Goal: Task Accomplishment & Management: Manage account settings

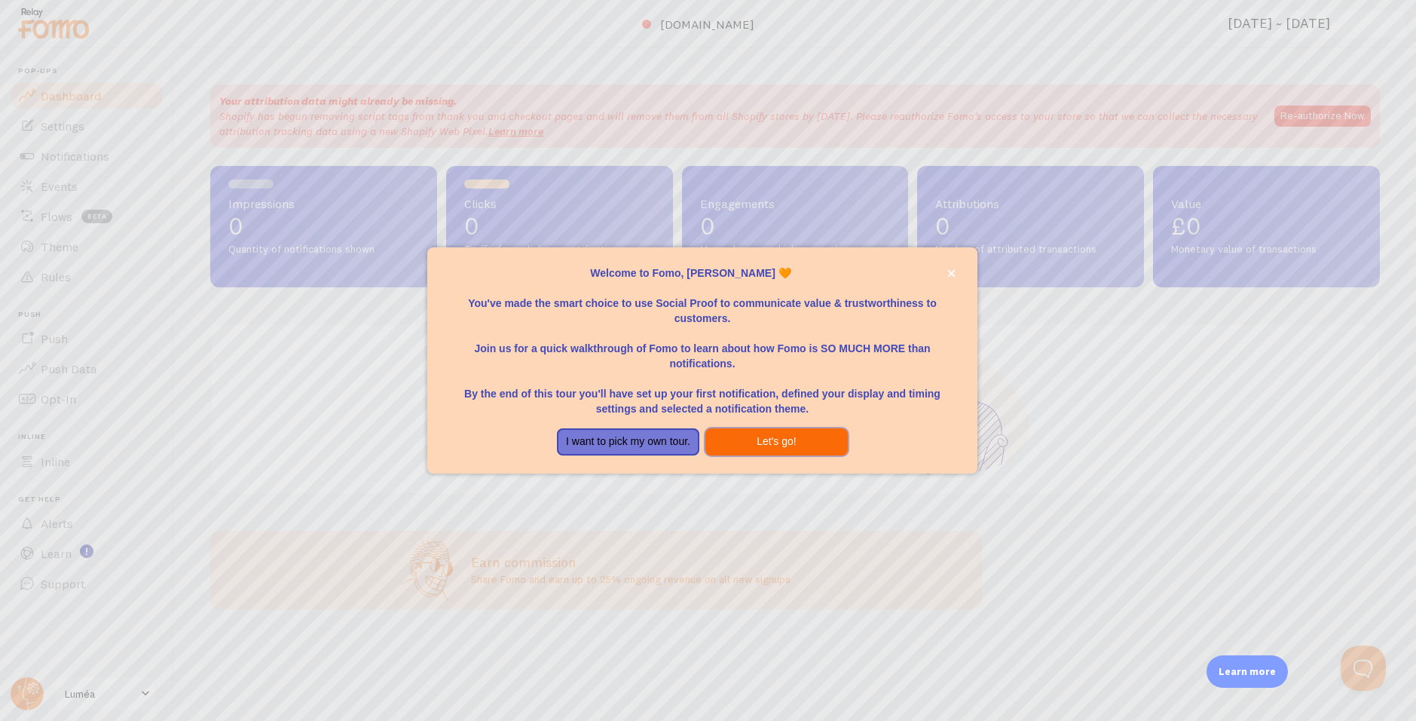
click at [799, 437] on button "Let's go!" at bounding box center [777, 441] width 142 height 27
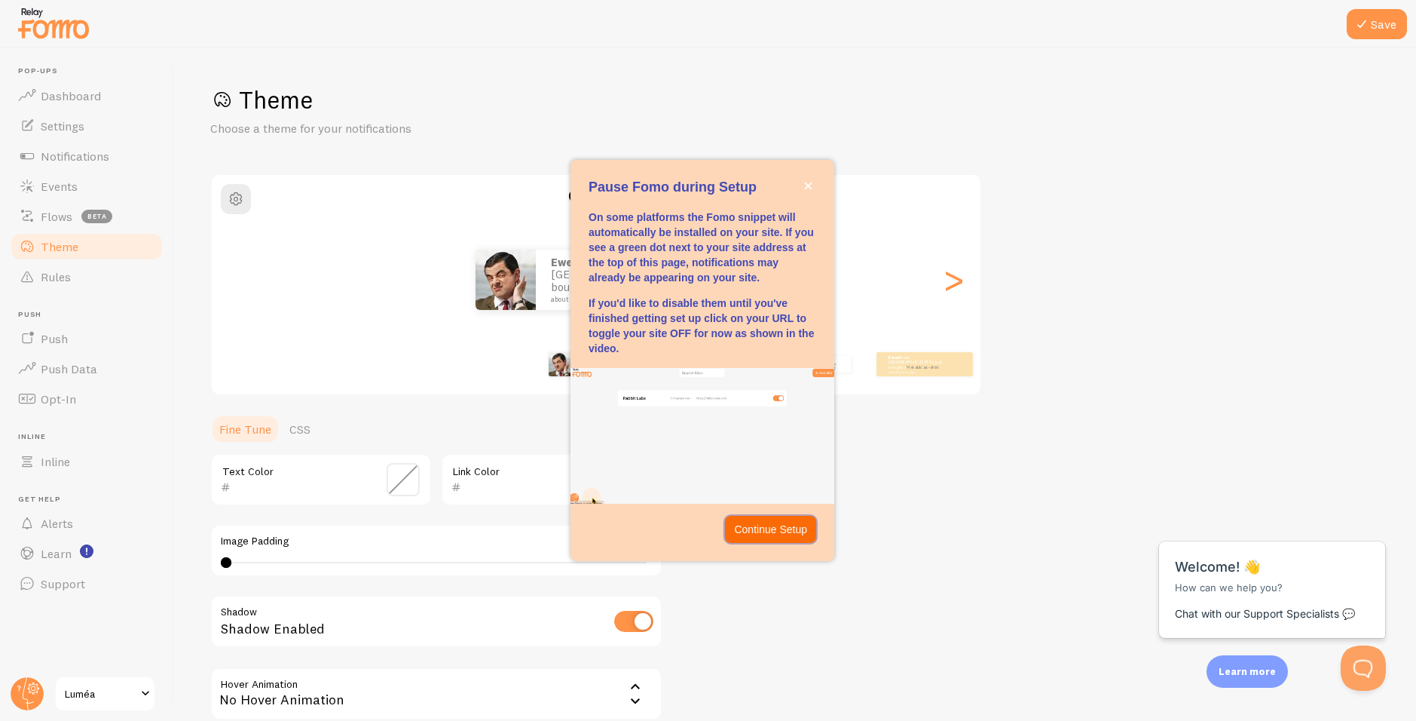
click at [780, 524] on p "Continue Setup" at bounding box center [770, 529] width 73 height 15
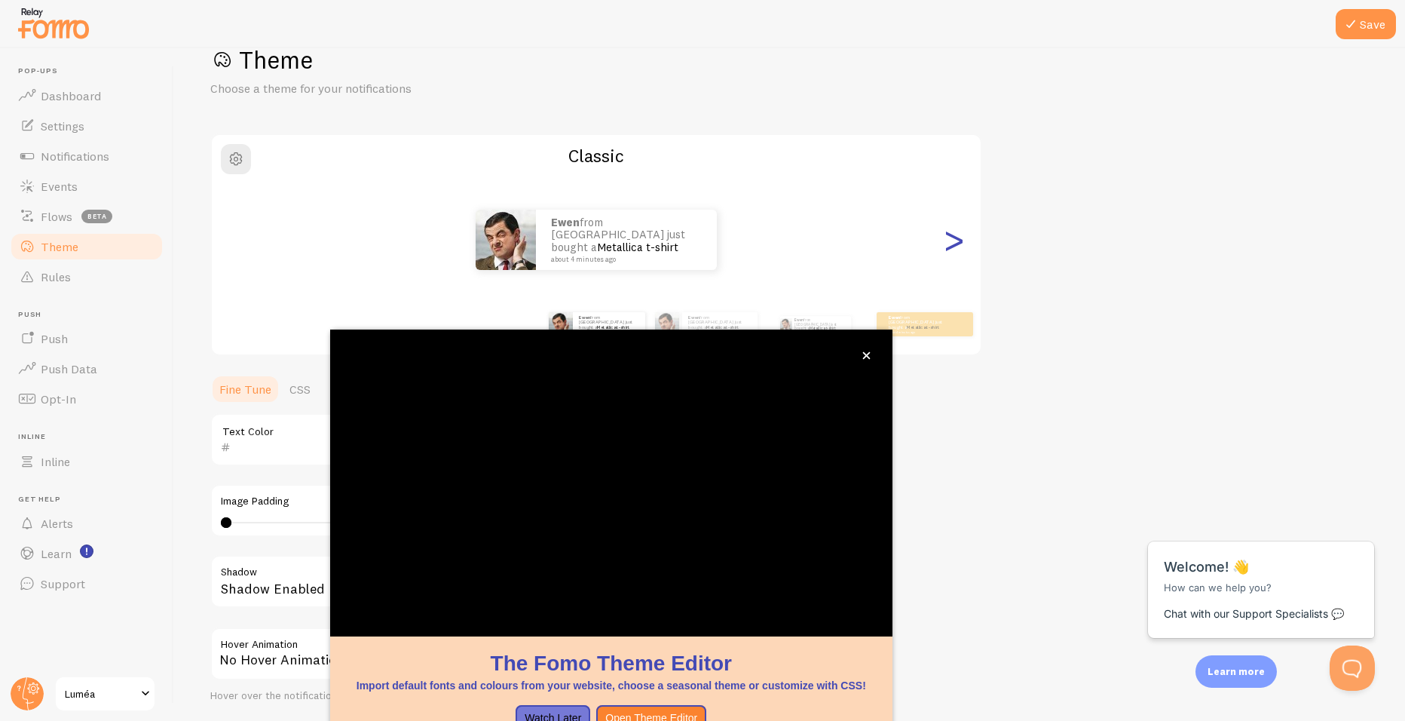
scroll to position [44, 0]
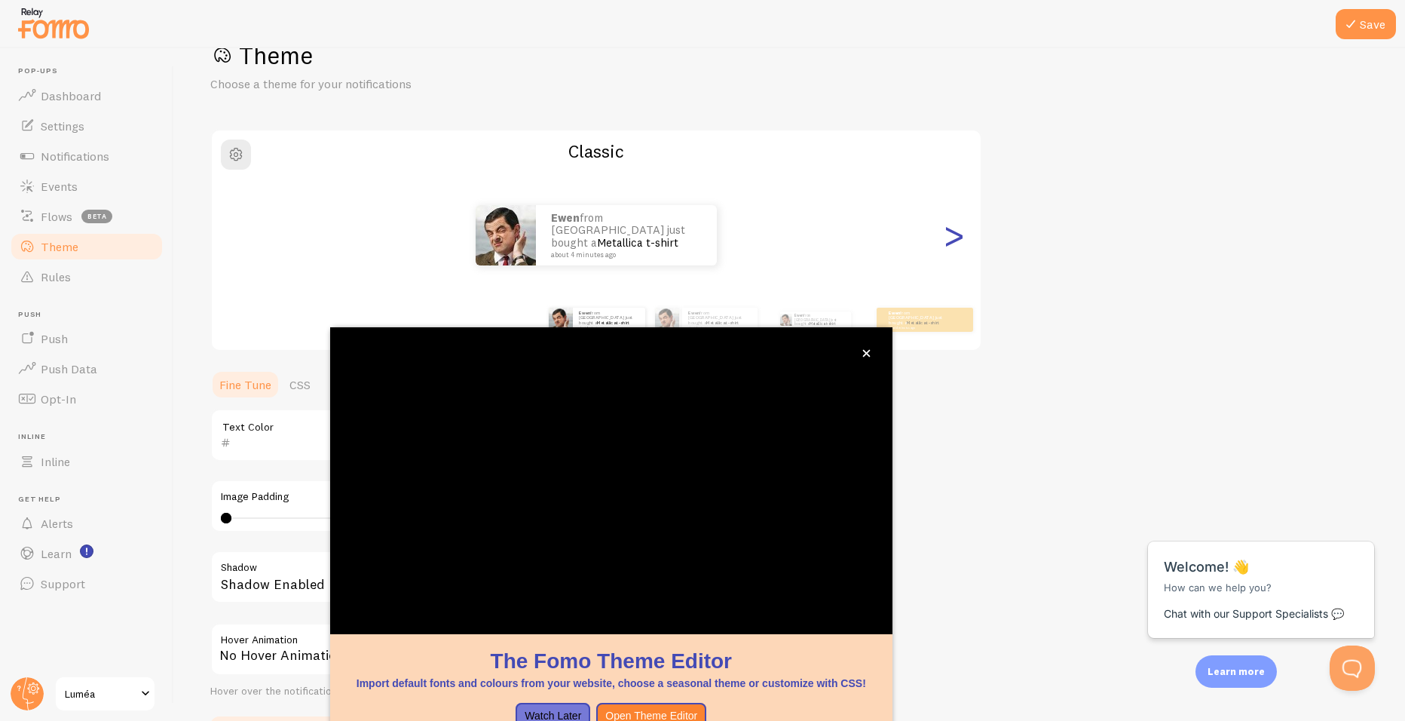
click at [947, 227] on div ">" at bounding box center [954, 235] width 18 height 109
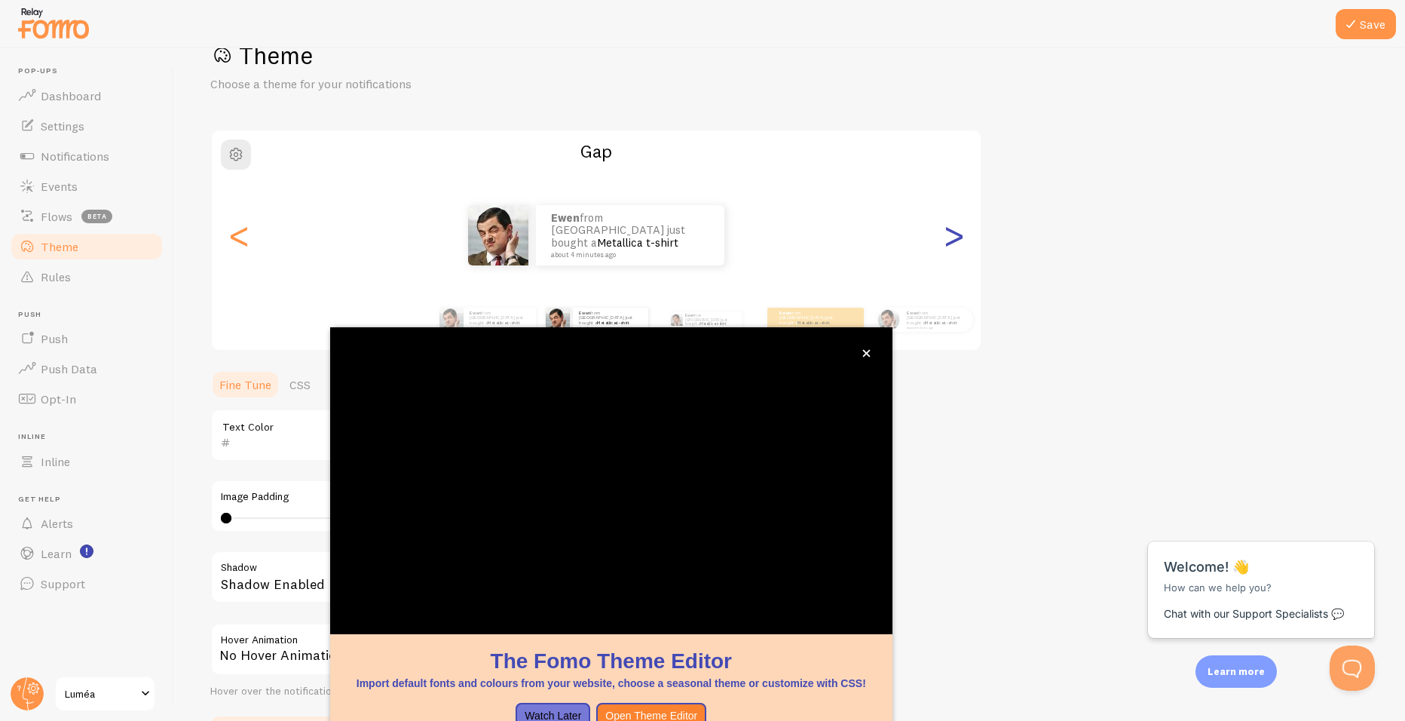
click at [949, 234] on div ">" at bounding box center [954, 235] width 18 height 109
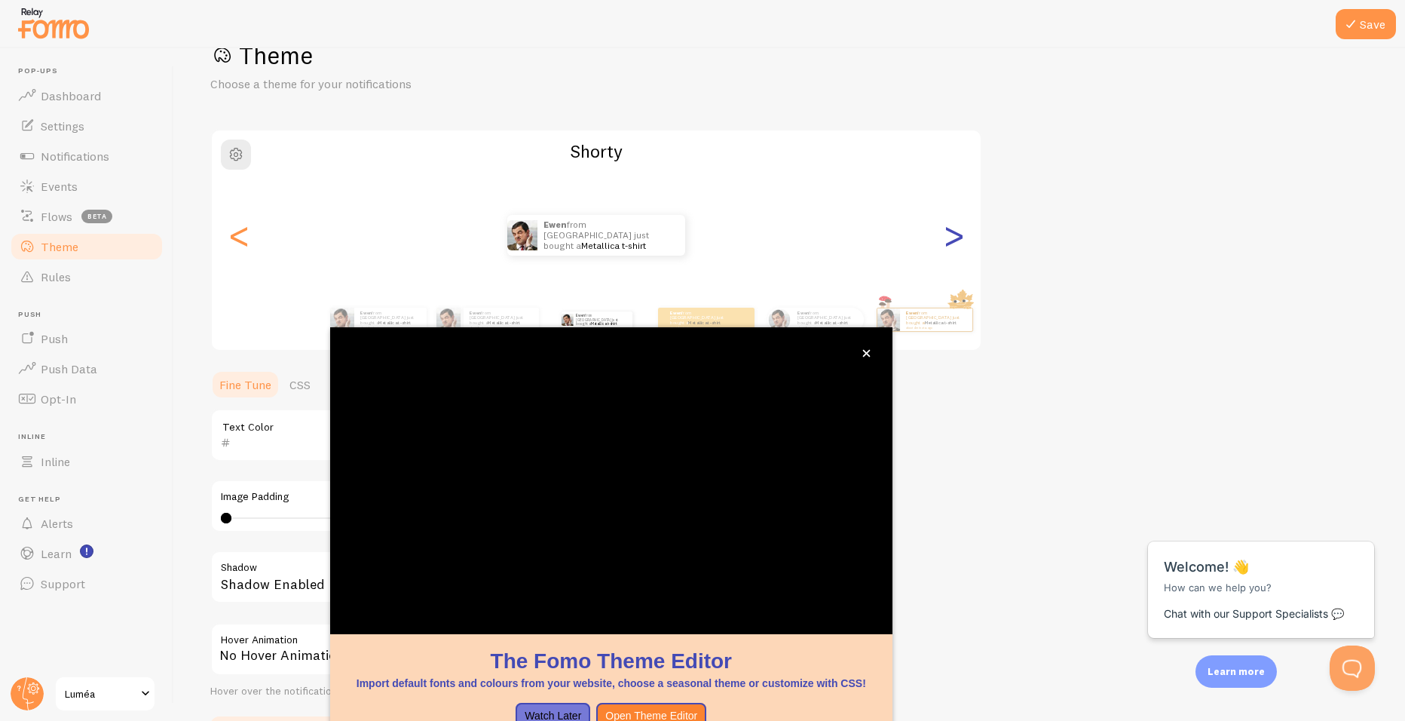
click at [960, 233] on div ">" at bounding box center [954, 235] width 18 height 109
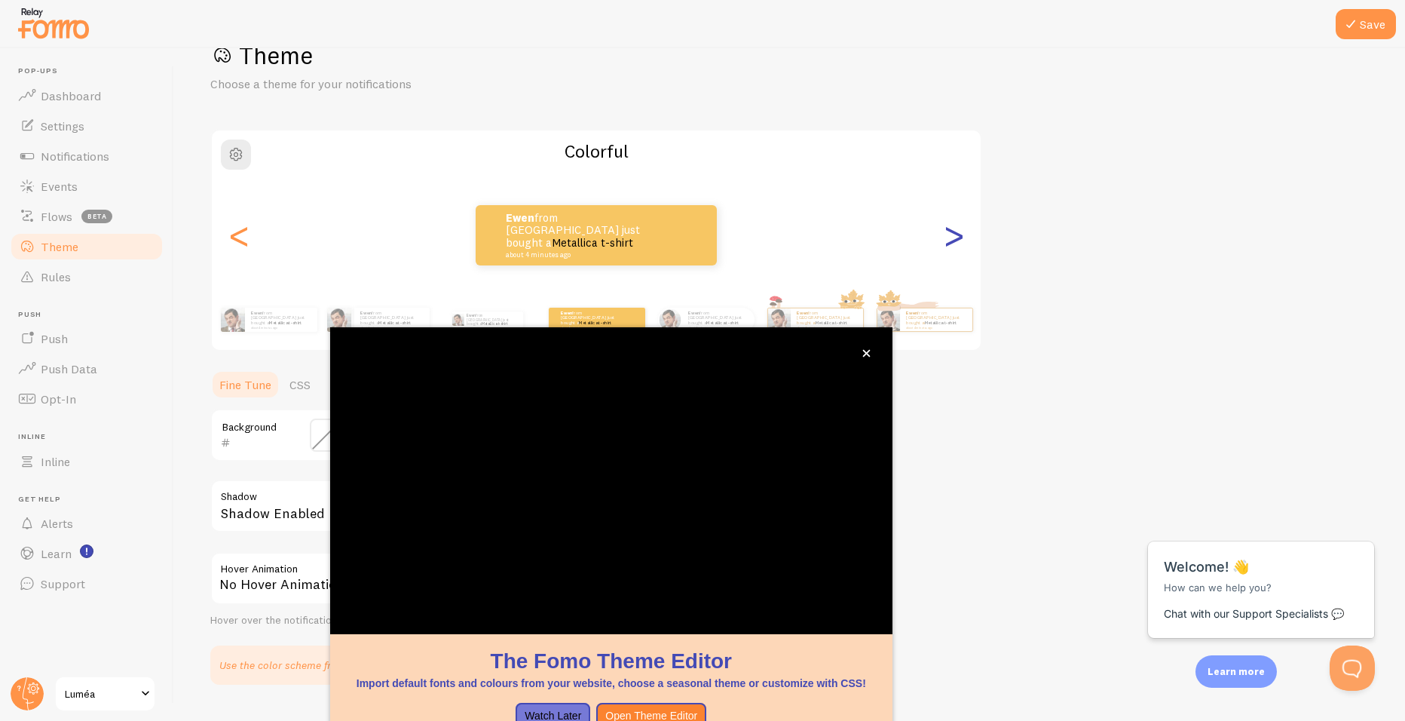
click at [958, 233] on div ">" at bounding box center [954, 235] width 18 height 109
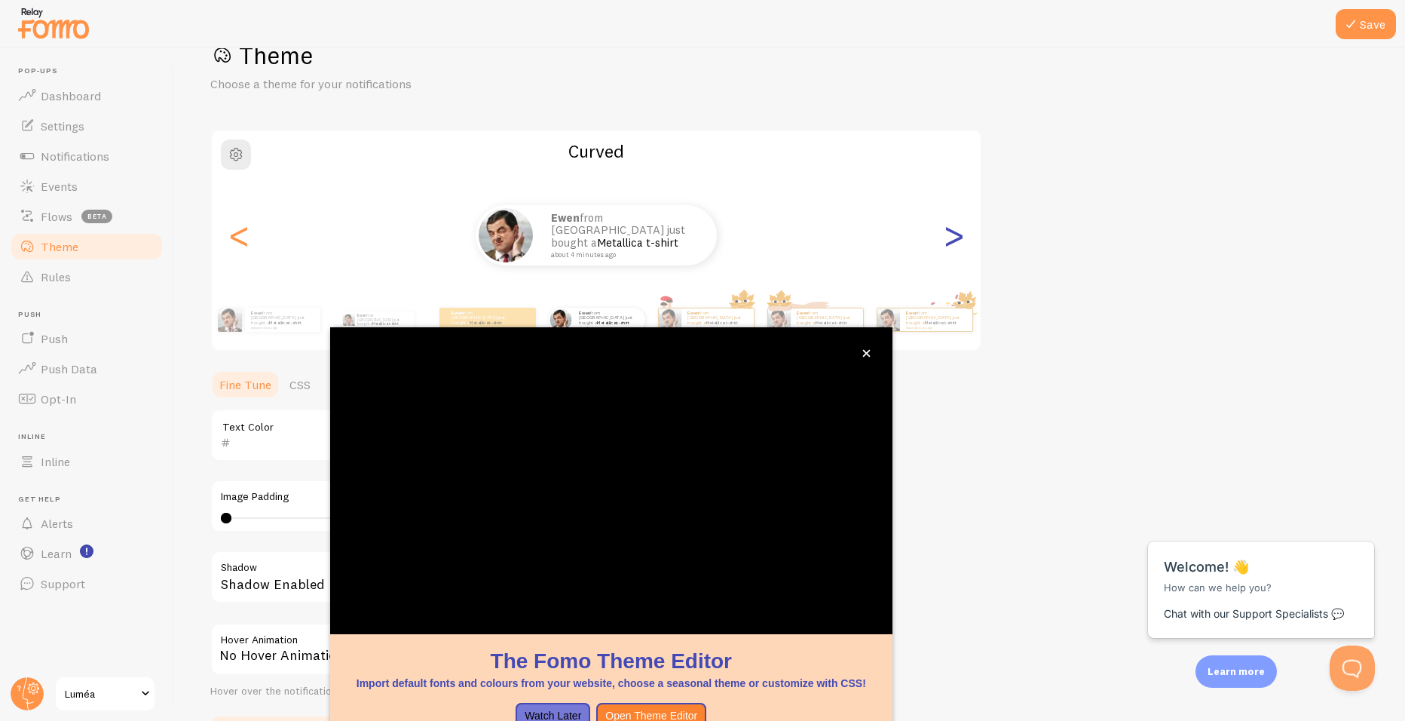
click at [958, 233] on div ">" at bounding box center [954, 235] width 18 height 109
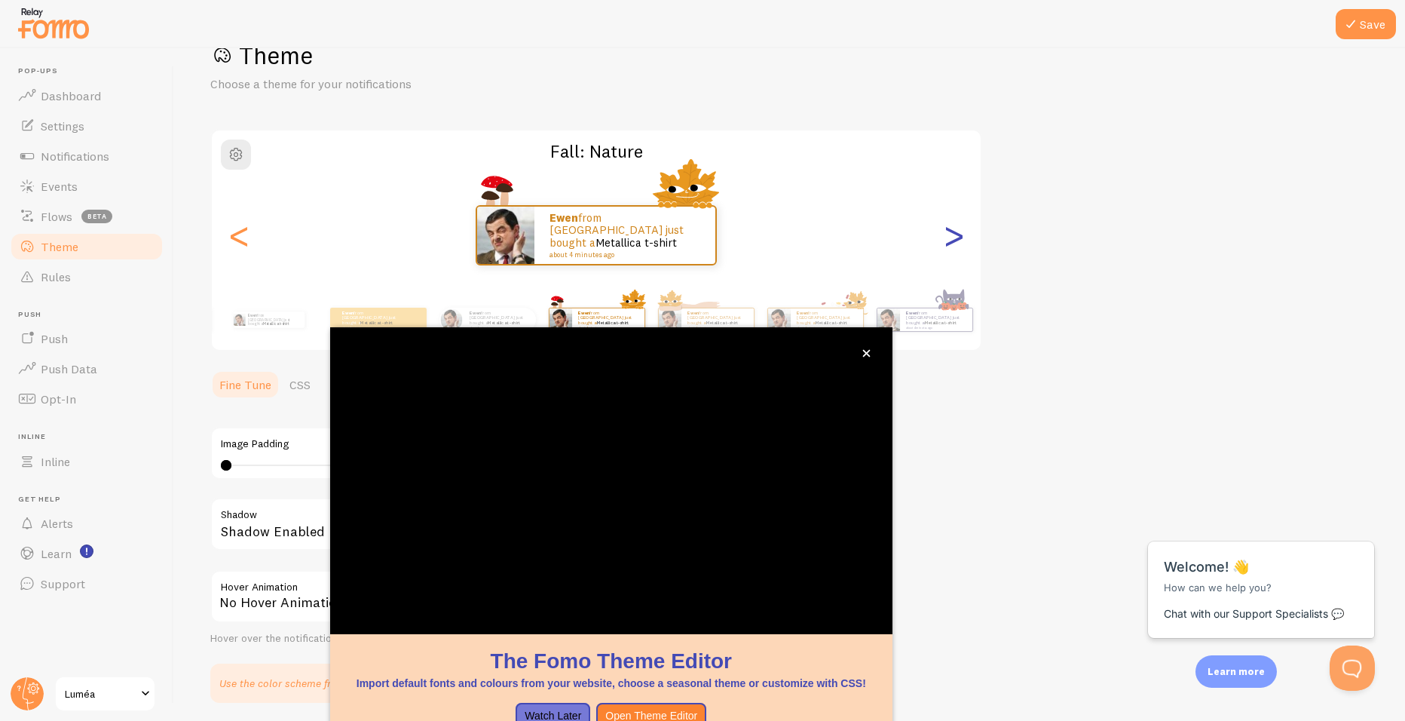
click at [951, 231] on div ">" at bounding box center [954, 235] width 18 height 109
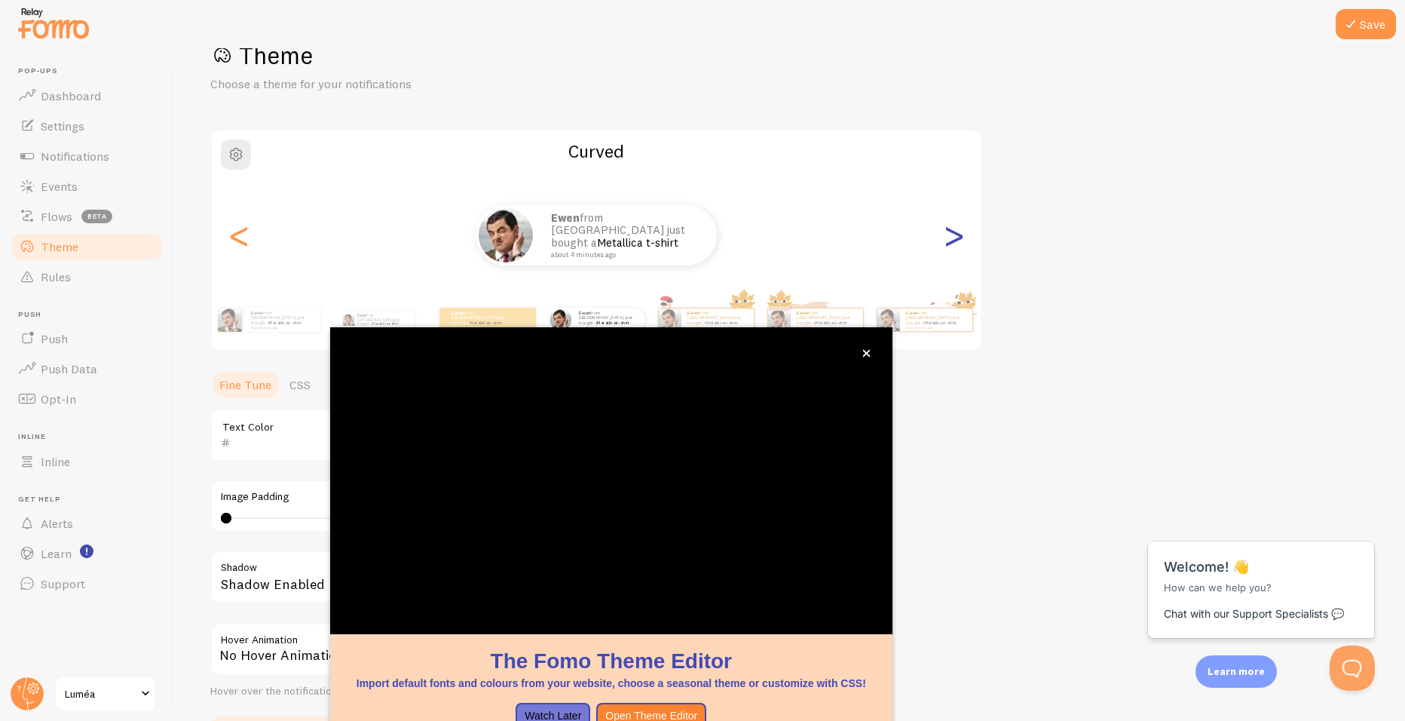
click at [951, 231] on div ">" at bounding box center [954, 235] width 18 height 109
type input "0"
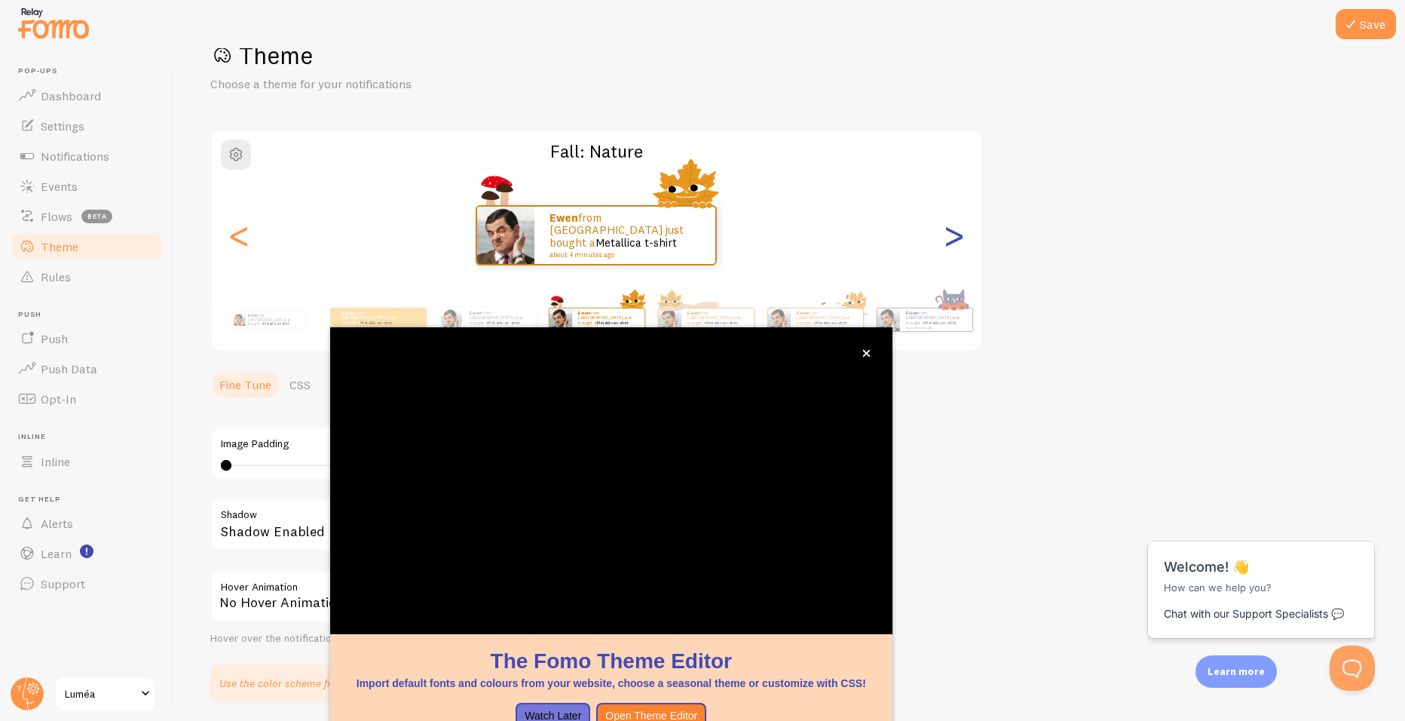
click at [951, 231] on div ">" at bounding box center [954, 235] width 18 height 109
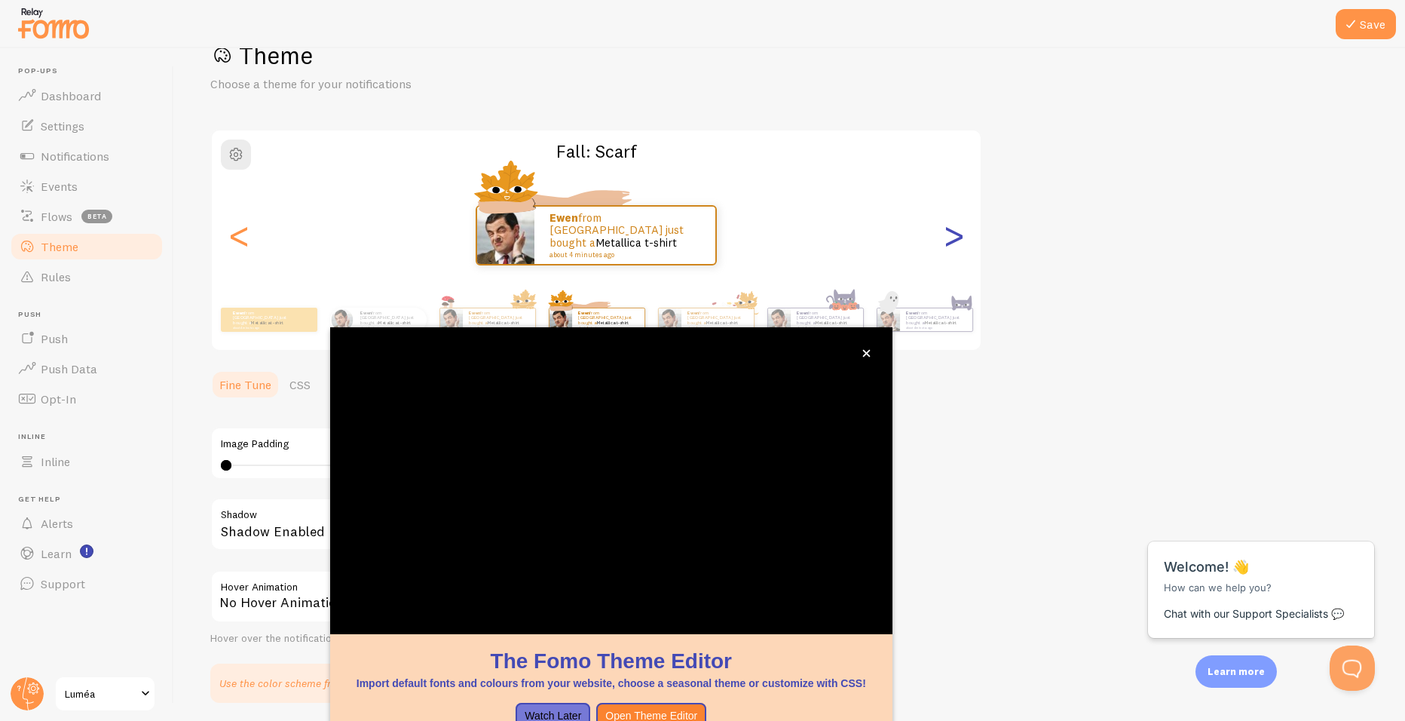
click at [951, 231] on div ">" at bounding box center [954, 235] width 18 height 109
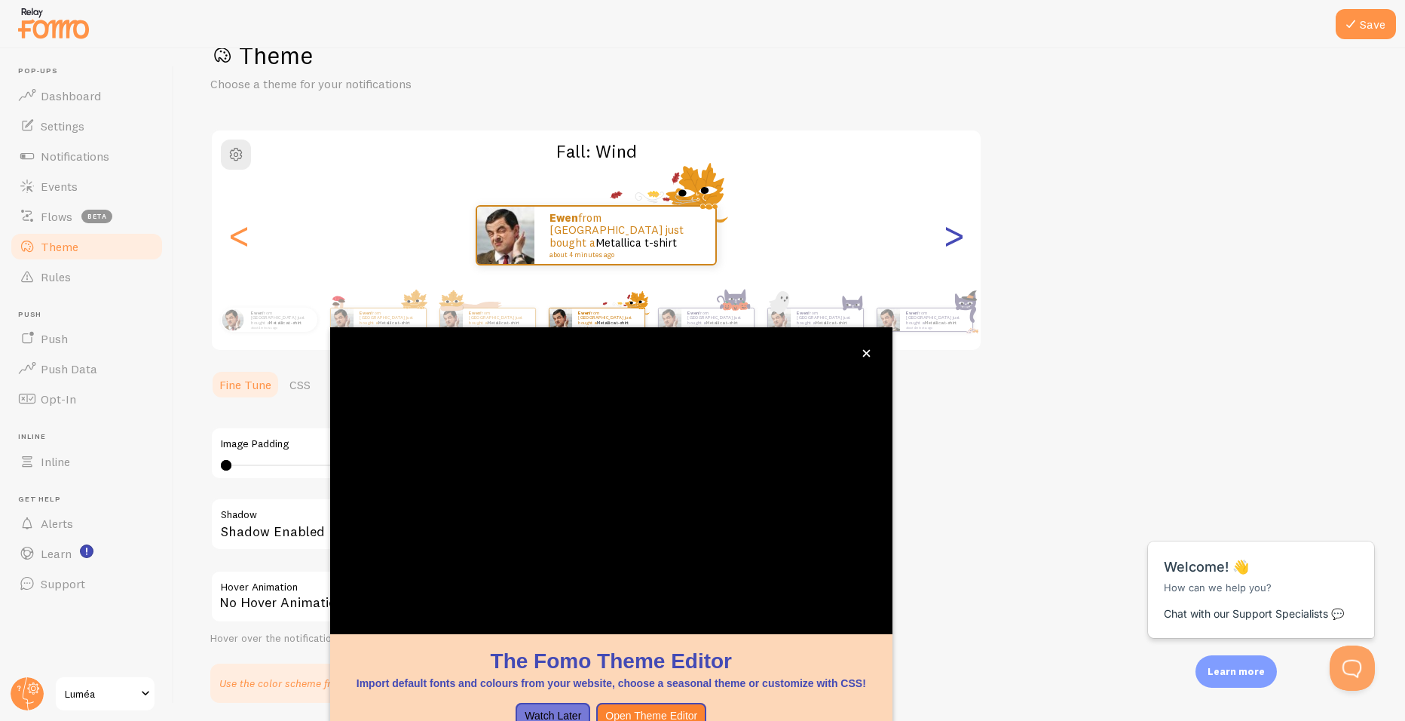
click at [951, 231] on div ">" at bounding box center [954, 235] width 18 height 109
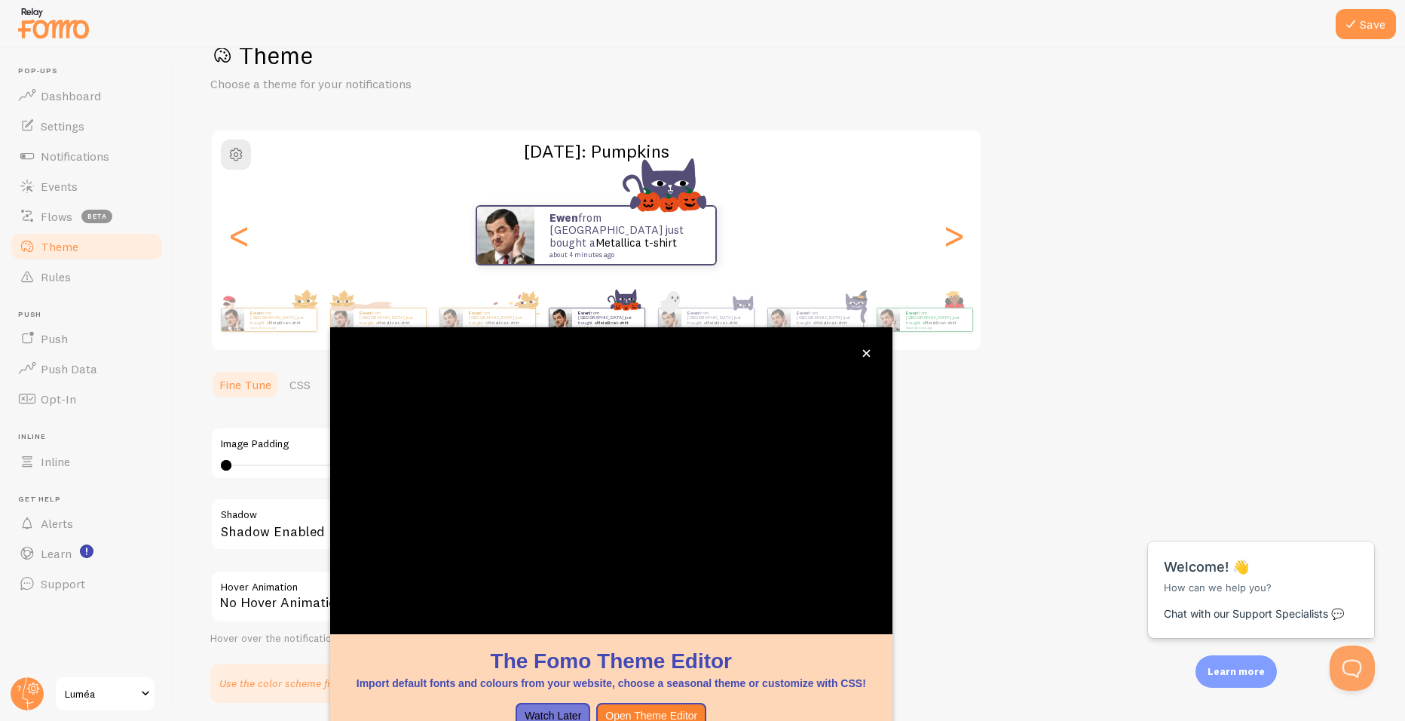
drag, startPoint x: 1052, startPoint y: 511, endPoint x: 1036, endPoint y: 505, distance: 16.9
click at [1051, 511] on div "Theme Choose a theme for your notifications [DATE]: Pumpkins Ewen from [GEOGRAP…" at bounding box center [789, 371] width 1159 height 663
click at [562, 688] on p "Import default fonts and colours from your website, choose a seasonal theme or …" at bounding box center [611, 682] width 526 height 15
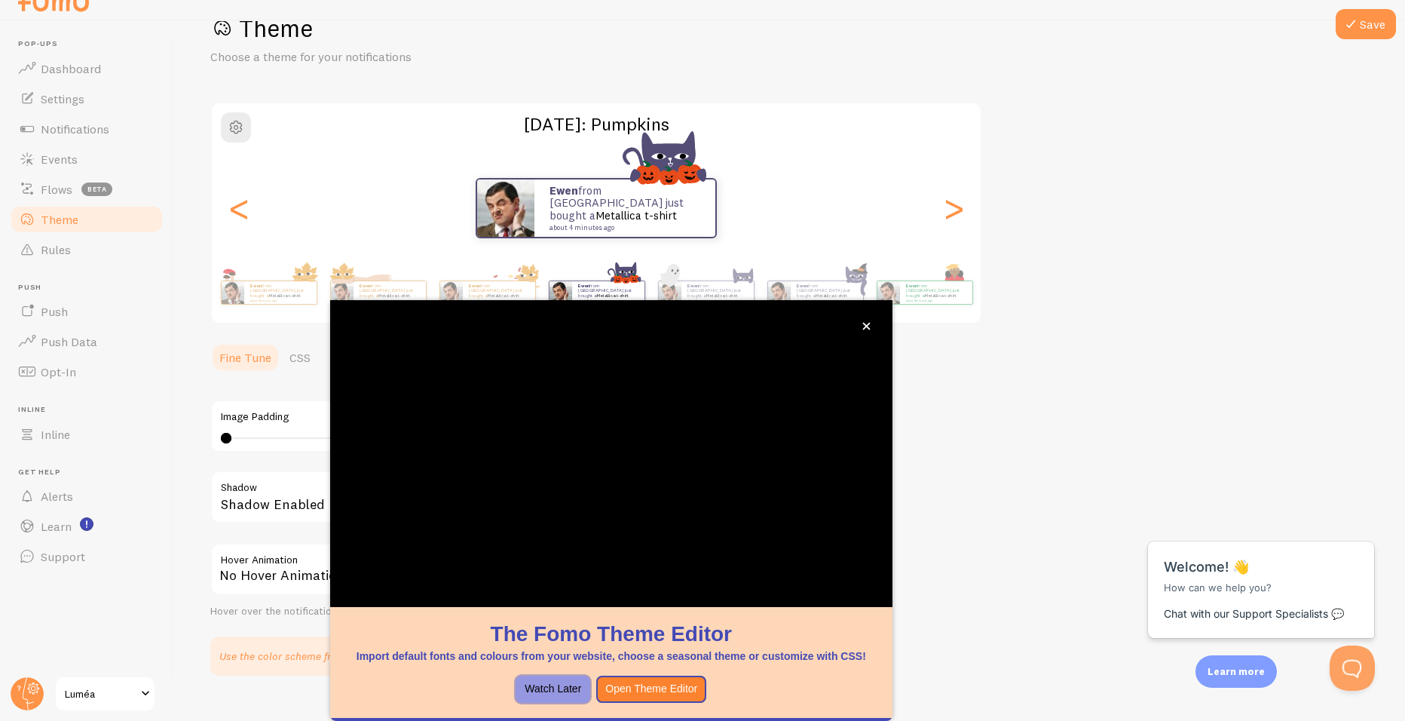
click at [565, 688] on button "Watch Later" at bounding box center [553, 688] width 75 height 27
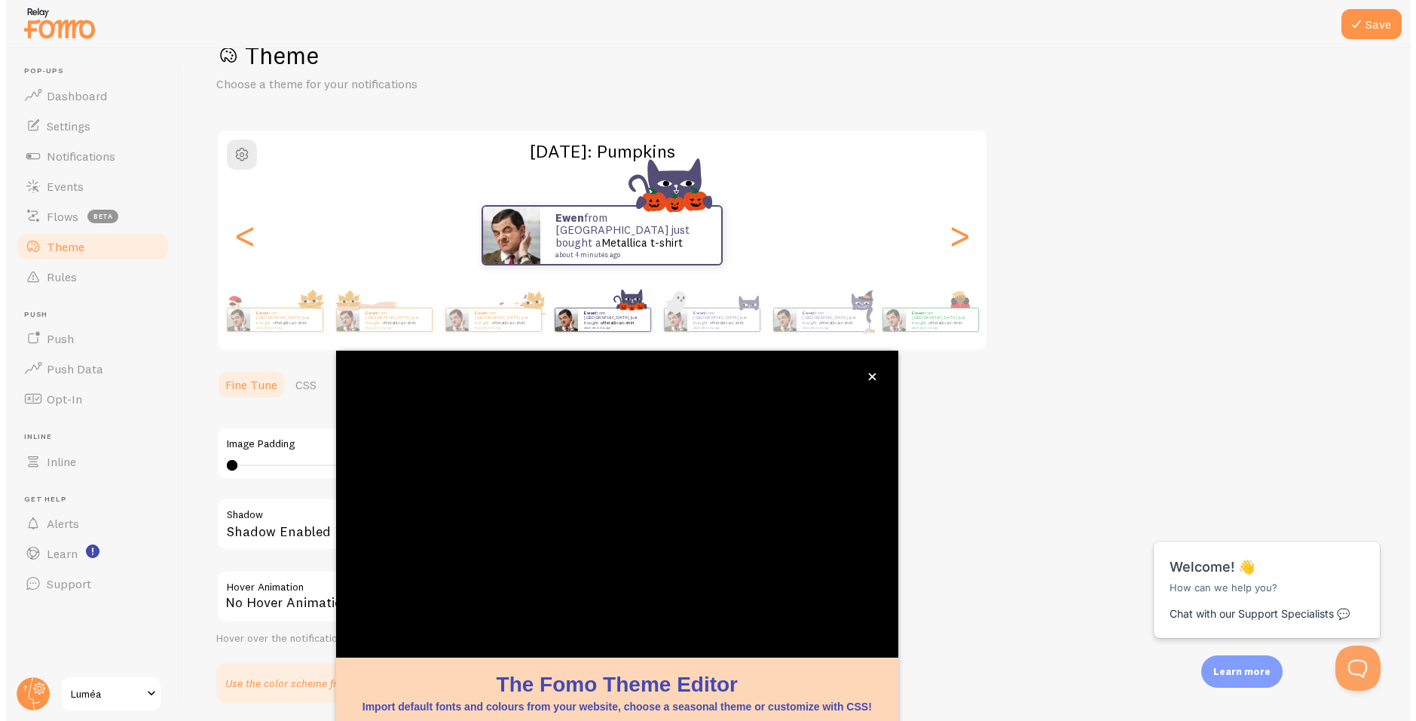
scroll to position [44, 0]
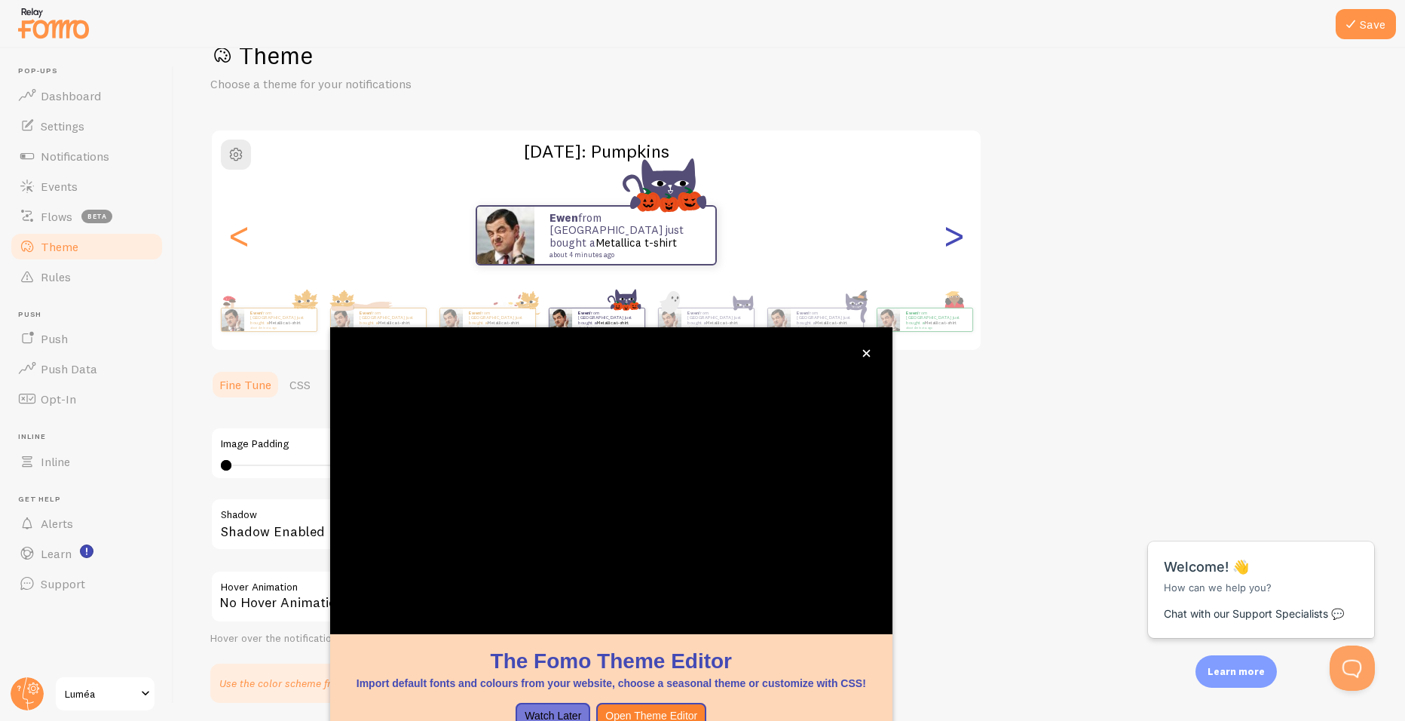
click at [958, 233] on div ">" at bounding box center [954, 235] width 18 height 109
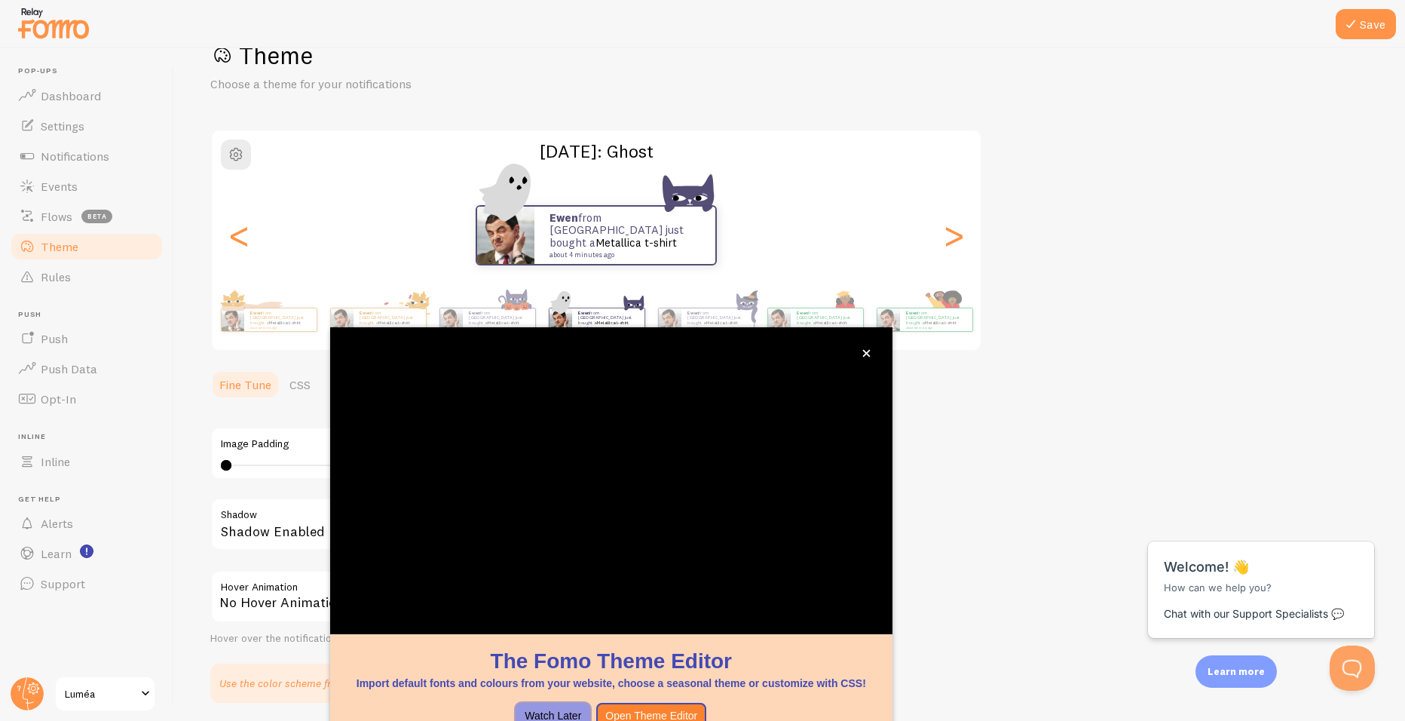
click at [557, 712] on button "Watch Later" at bounding box center [553, 716] width 75 height 27
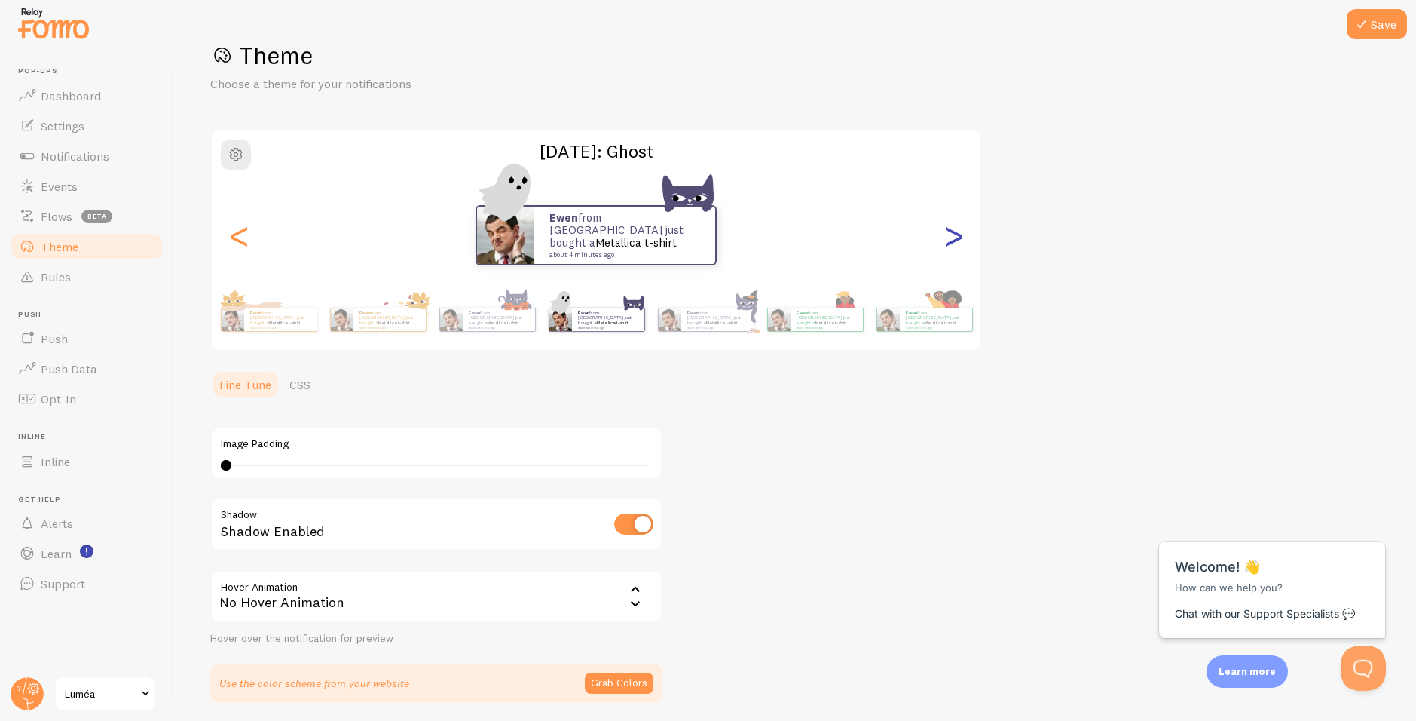
click at [955, 228] on div ">" at bounding box center [954, 235] width 18 height 109
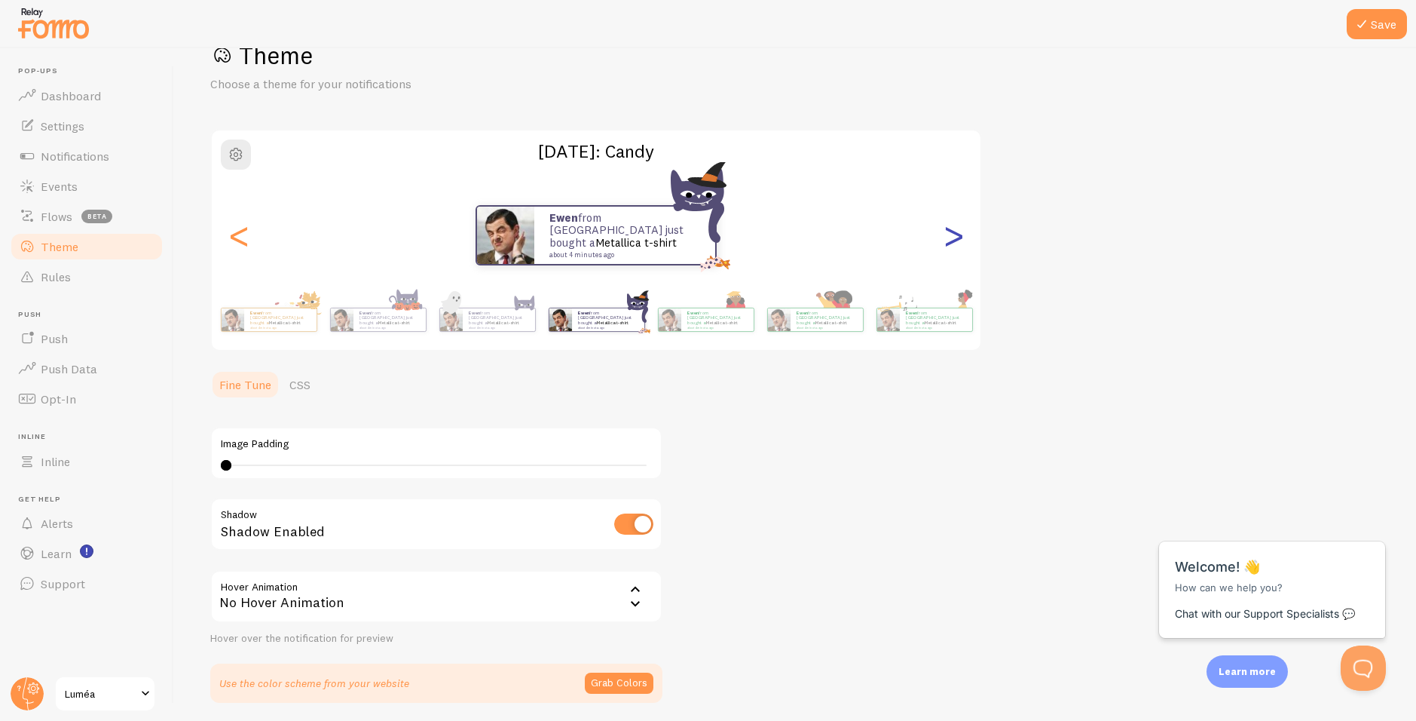
click at [955, 228] on div ">" at bounding box center [954, 235] width 18 height 109
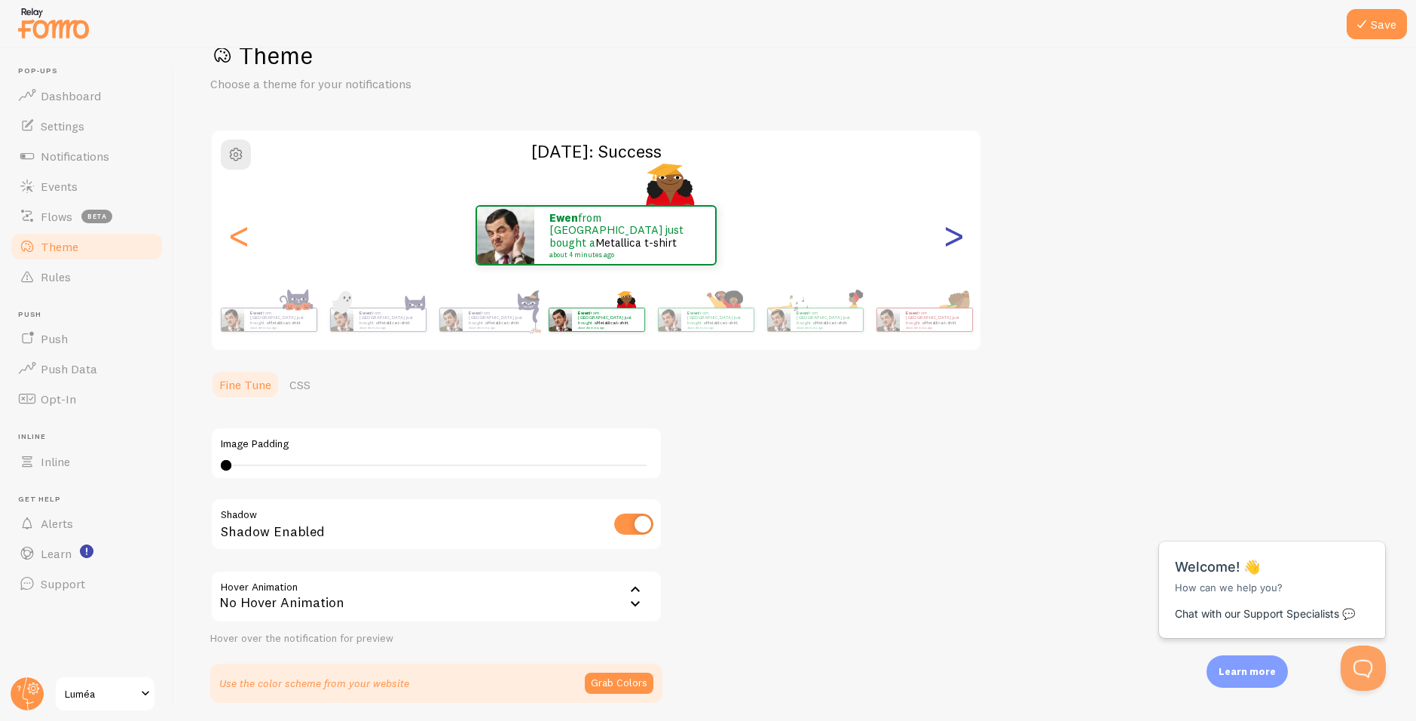
click at [955, 228] on div ">" at bounding box center [954, 235] width 18 height 109
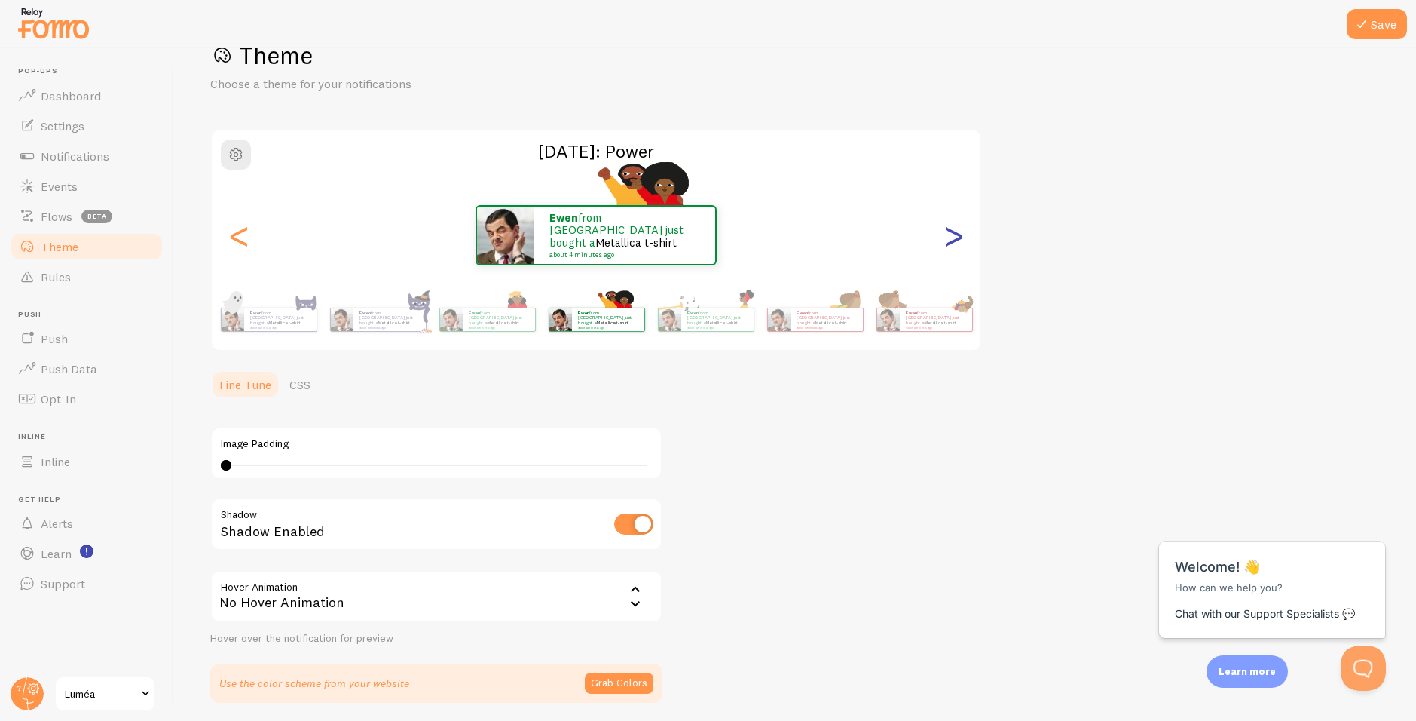
click at [955, 228] on div ">" at bounding box center [954, 235] width 18 height 109
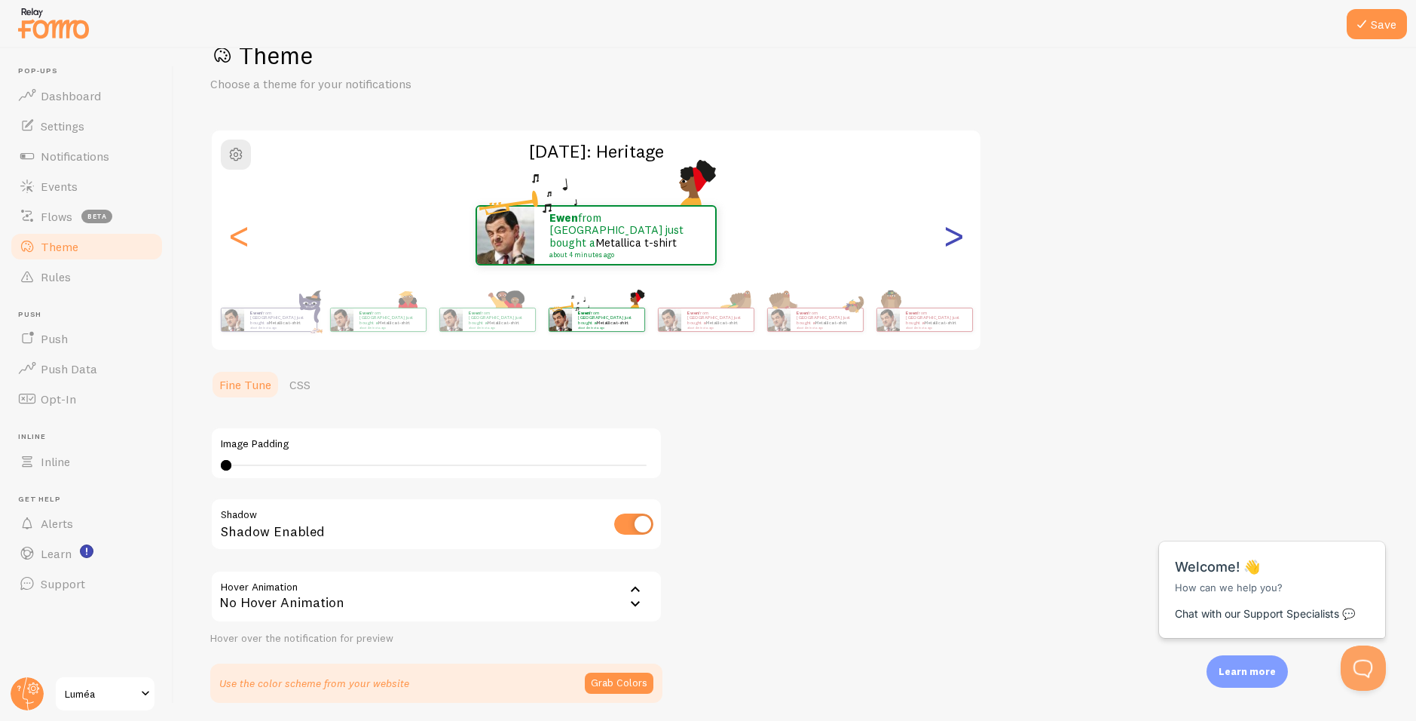
click at [955, 228] on div ">" at bounding box center [954, 235] width 18 height 109
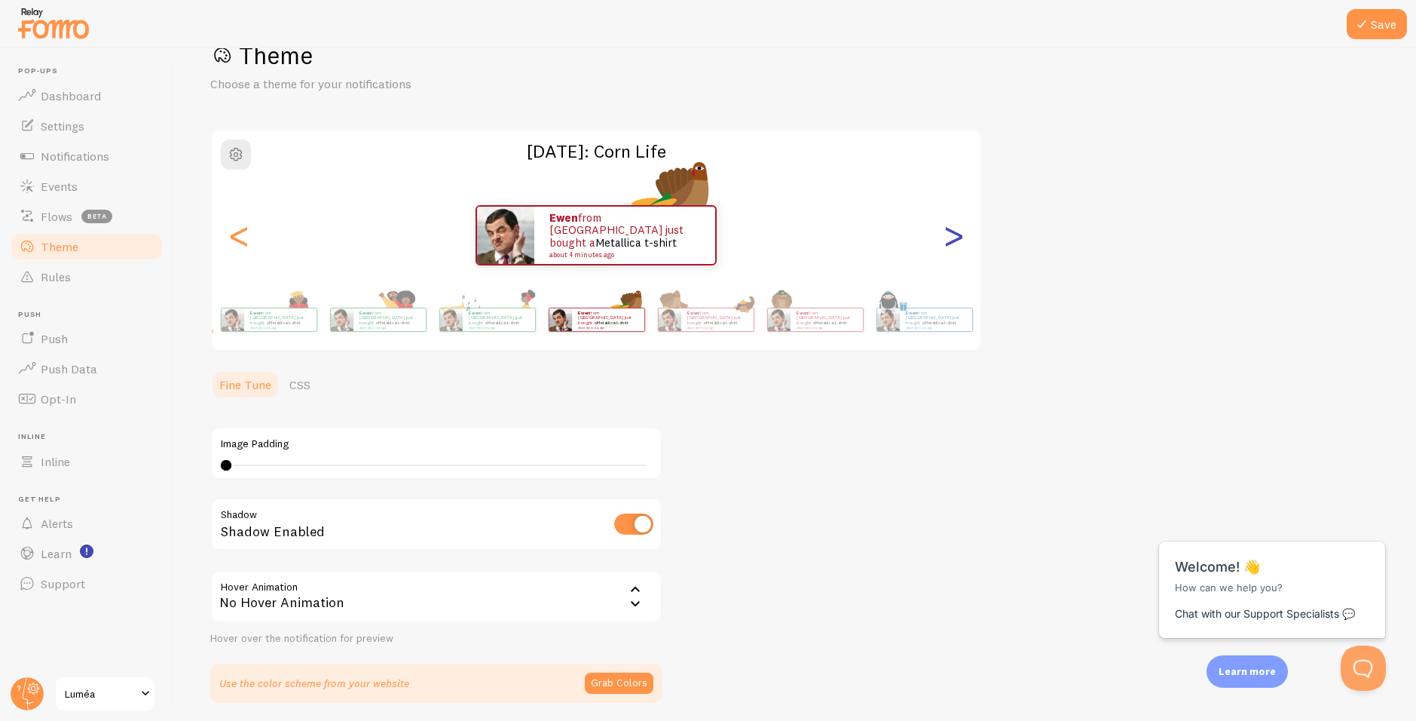
click at [955, 228] on div ">" at bounding box center [954, 235] width 18 height 109
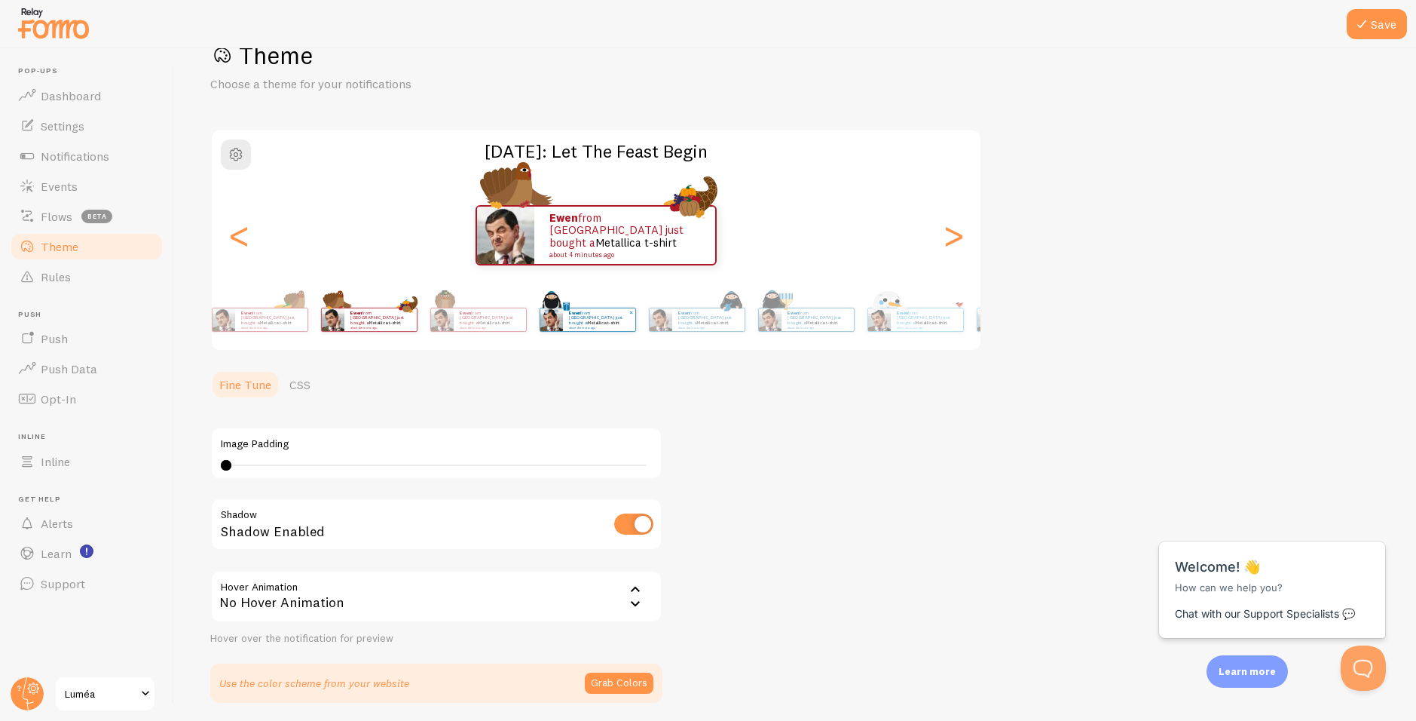
click at [550, 343] on div "Ewen from [GEOGRAPHIC_DATA] just bought a Metallica t-shirt about 4 minutes ago…" at bounding box center [596, 319] width 865 height 60
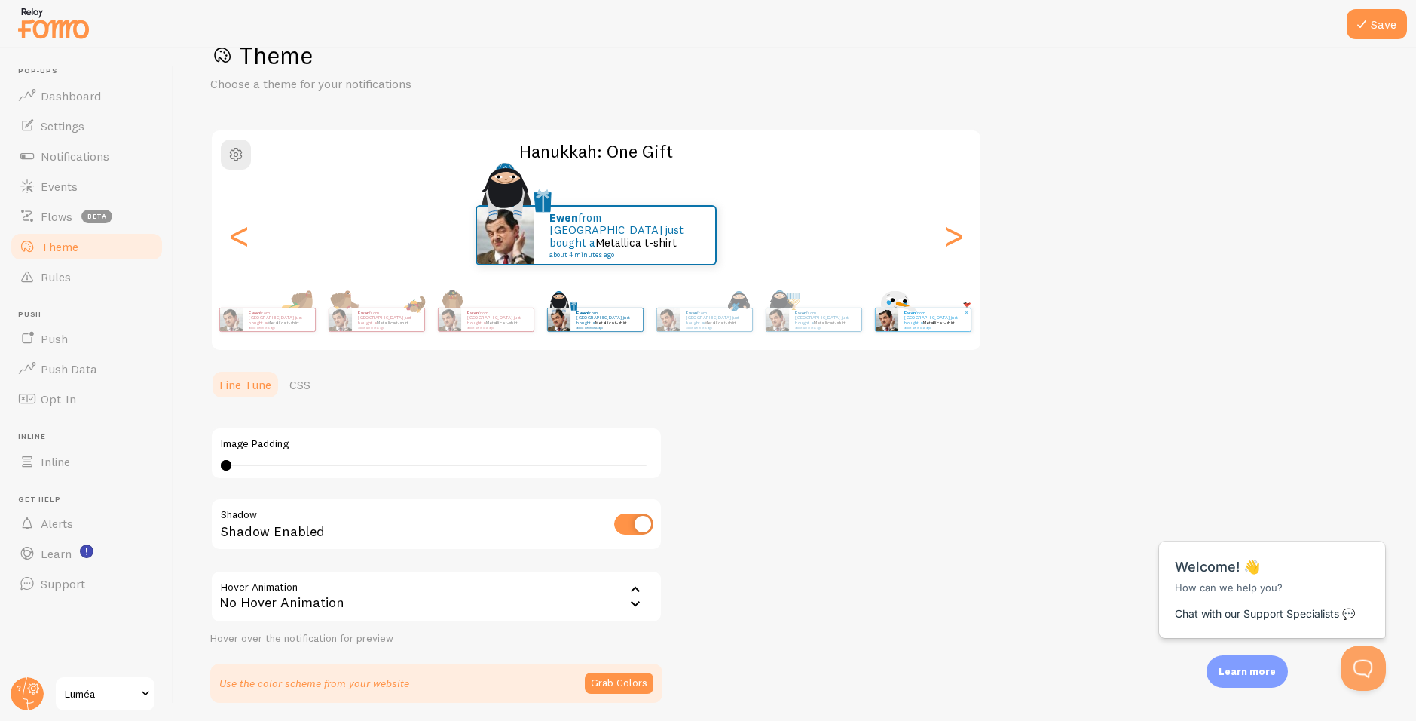
click at [875, 329] on img at bounding box center [886, 319] width 23 height 23
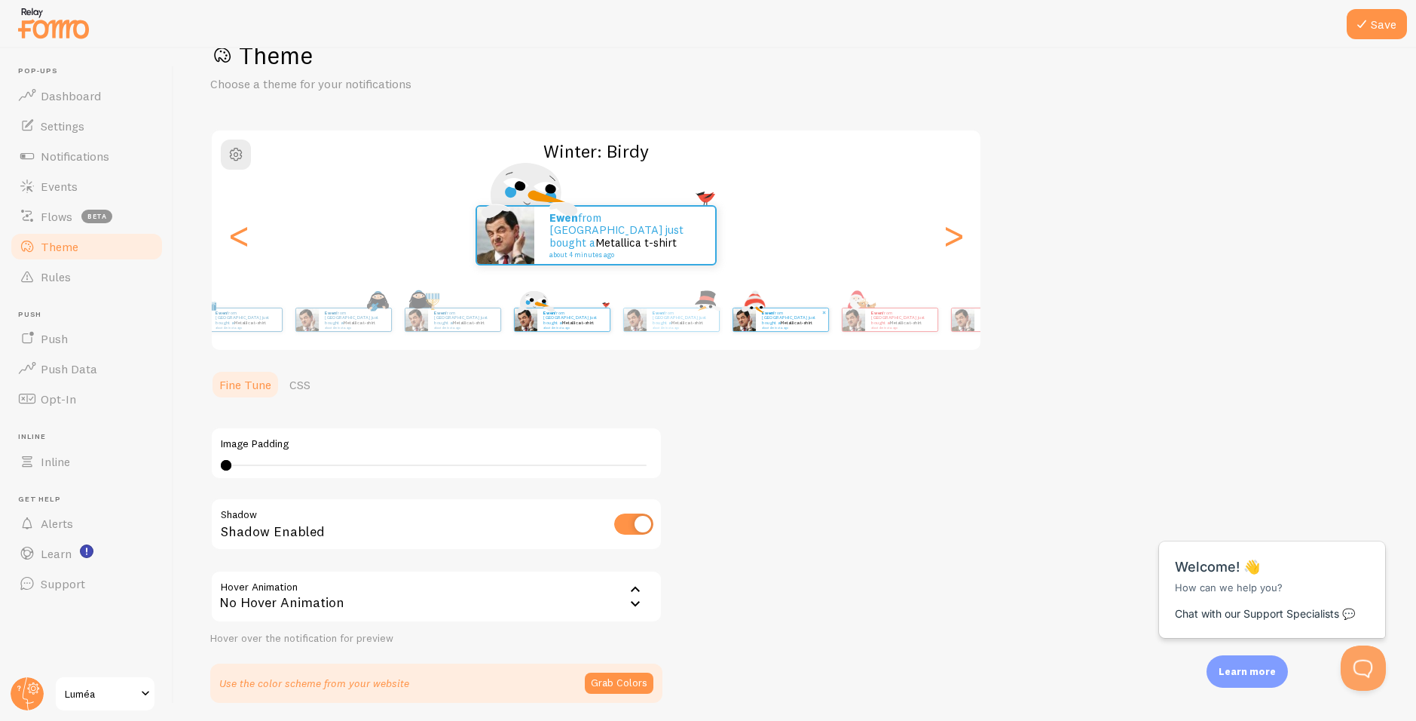
click at [732, 339] on div "Ewen from [GEOGRAPHIC_DATA] just bought a Metallica t-shirt about 4 minutes ago" at bounding box center [780, 320] width 97 height 42
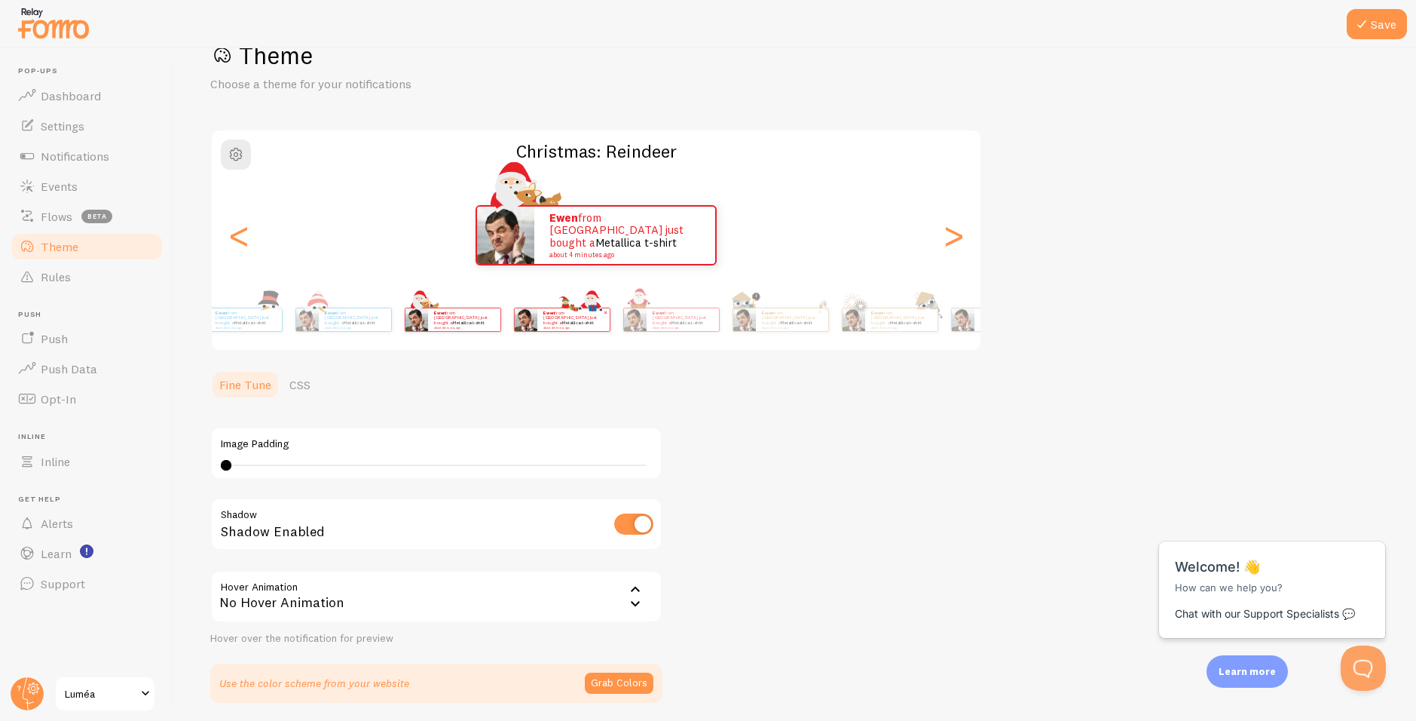
click at [975, 348] on div "Ewen from [GEOGRAPHIC_DATA] just bought a Metallica t-shirt about 4 minutes ago…" at bounding box center [596, 319] width 865 height 60
click at [173, 335] on div "Ewen from [GEOGRAPHIC_DATA] just bought a Metallica t-shirt about 4 minutes ago" at bounding box center [124, 320] width 97 height 42
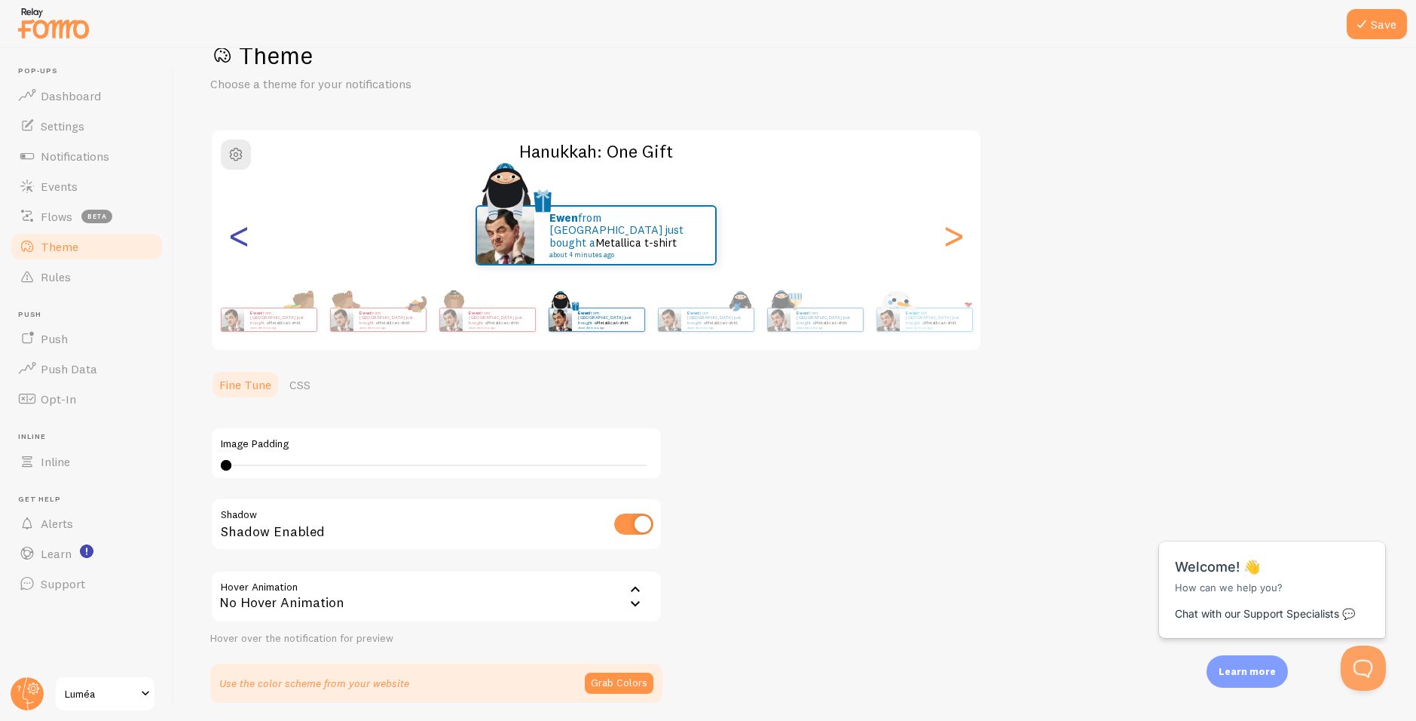
click at [247, 239] on div "<" at bounding box center [239, 235] width 18 height 109
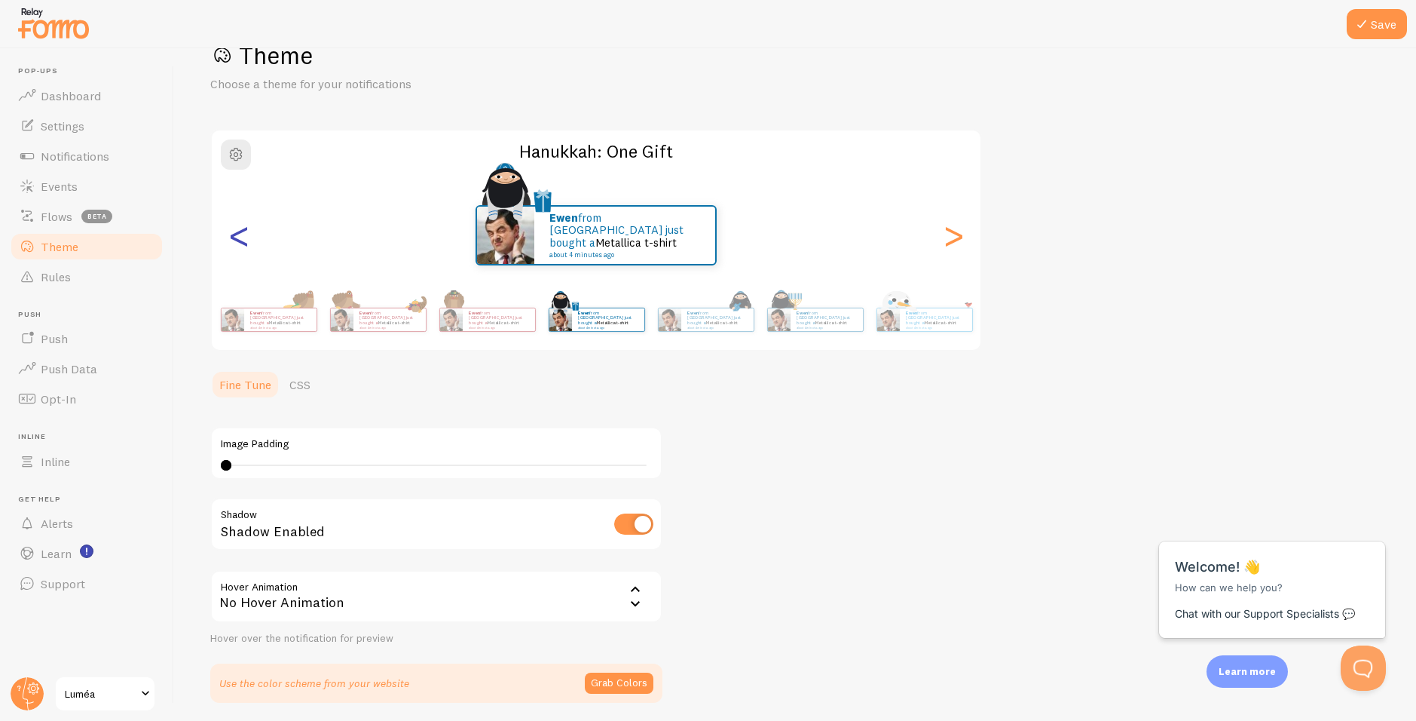
click at [247, 239] on div "<" at bounding box center [239, 235] width 18 height 109
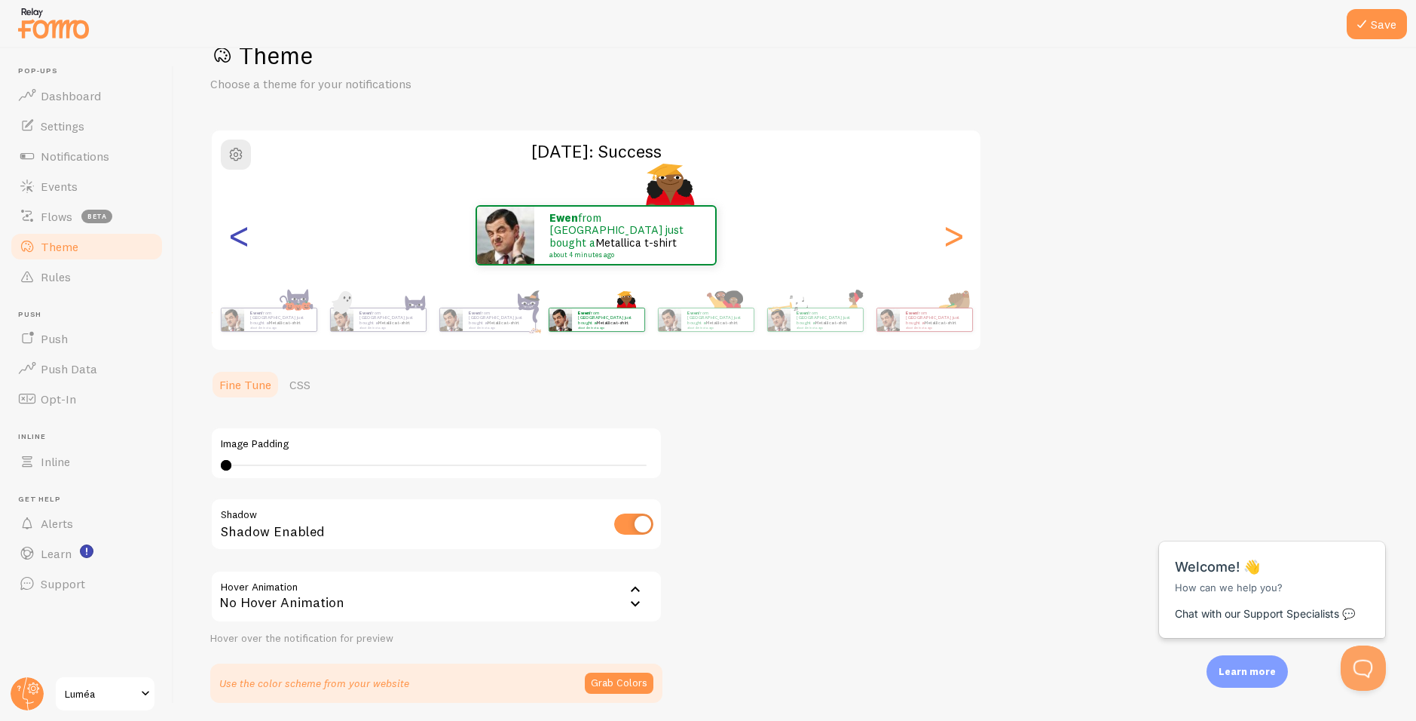
click at [230, 234] on div "<" at bounding box center [239, 235] width 18 height 109
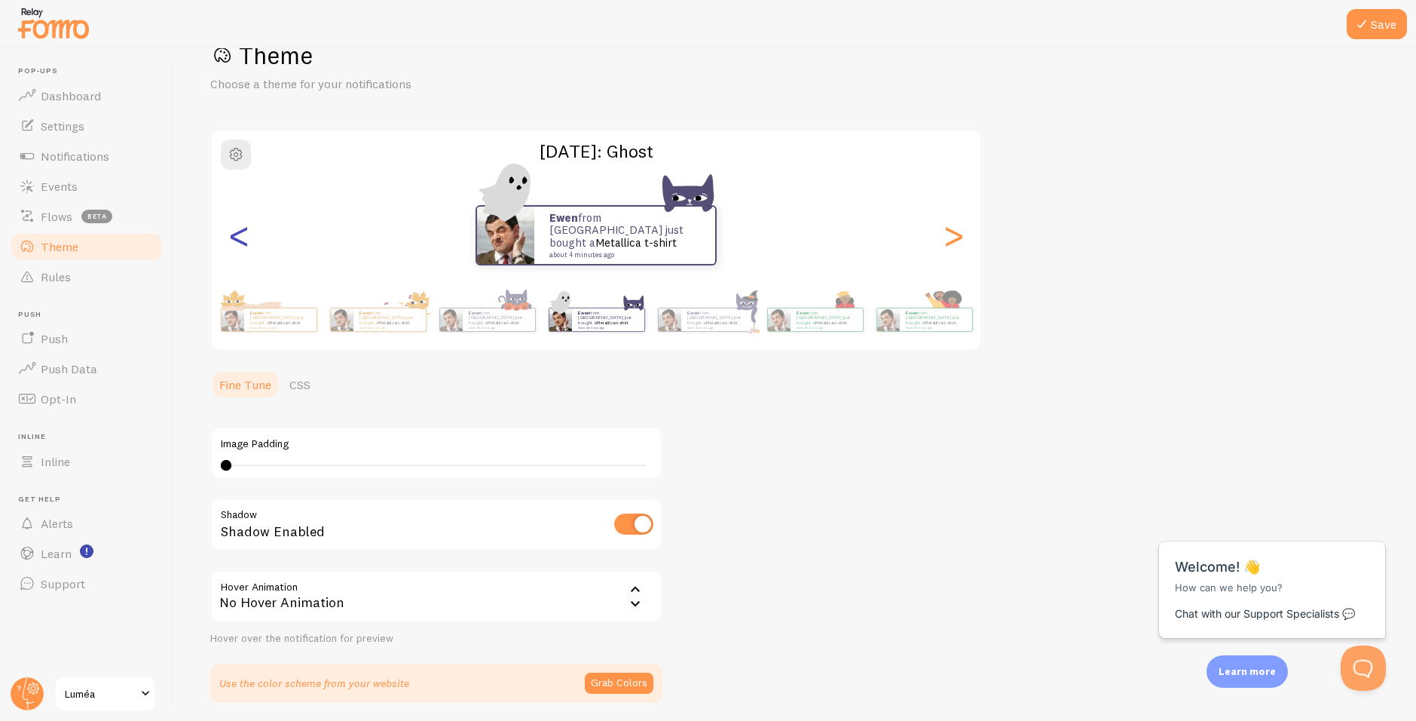
click at [230, 234] on div "<" at bounding box center [239, 235] width 18 height 109
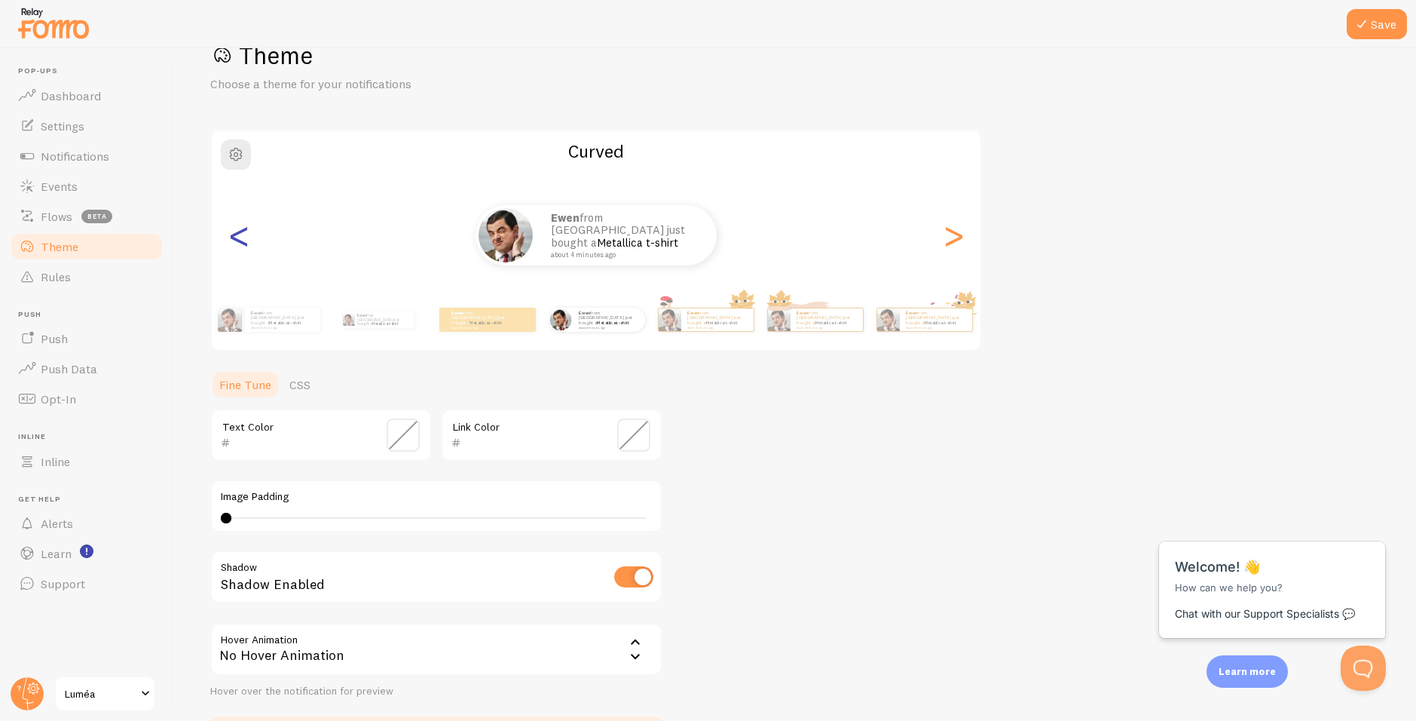
click at [230, 234] on div "<" at bounding box center [239, 235] width 18 height 109
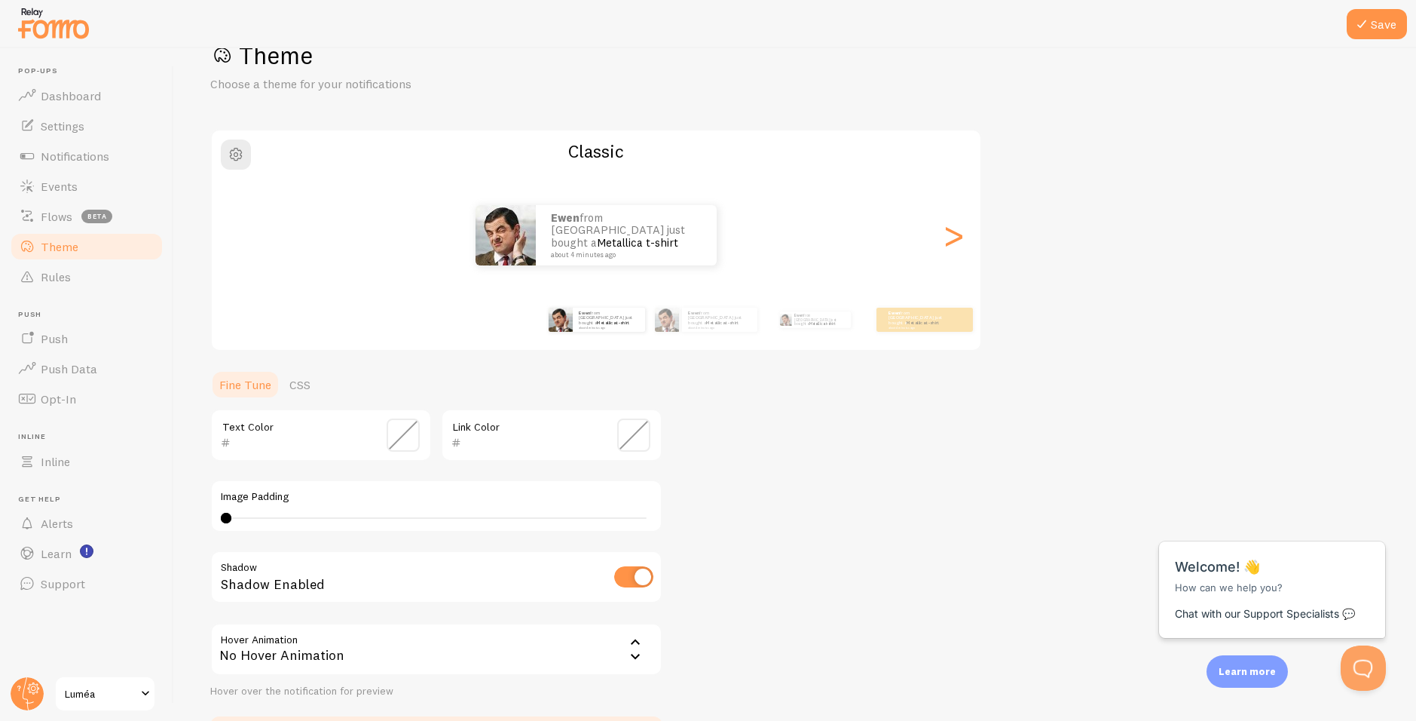
click at [230, 234] on div "<" at bounding box center [239, 235] width 18 height 109
type input "1"
drag, startPoint x: 230, startPoint y: 516, endPoint x: 240, endPoint y: 517, distance: 10.6
click at [240, 517] on div at bounding box center [239, 518] width 11 height 11
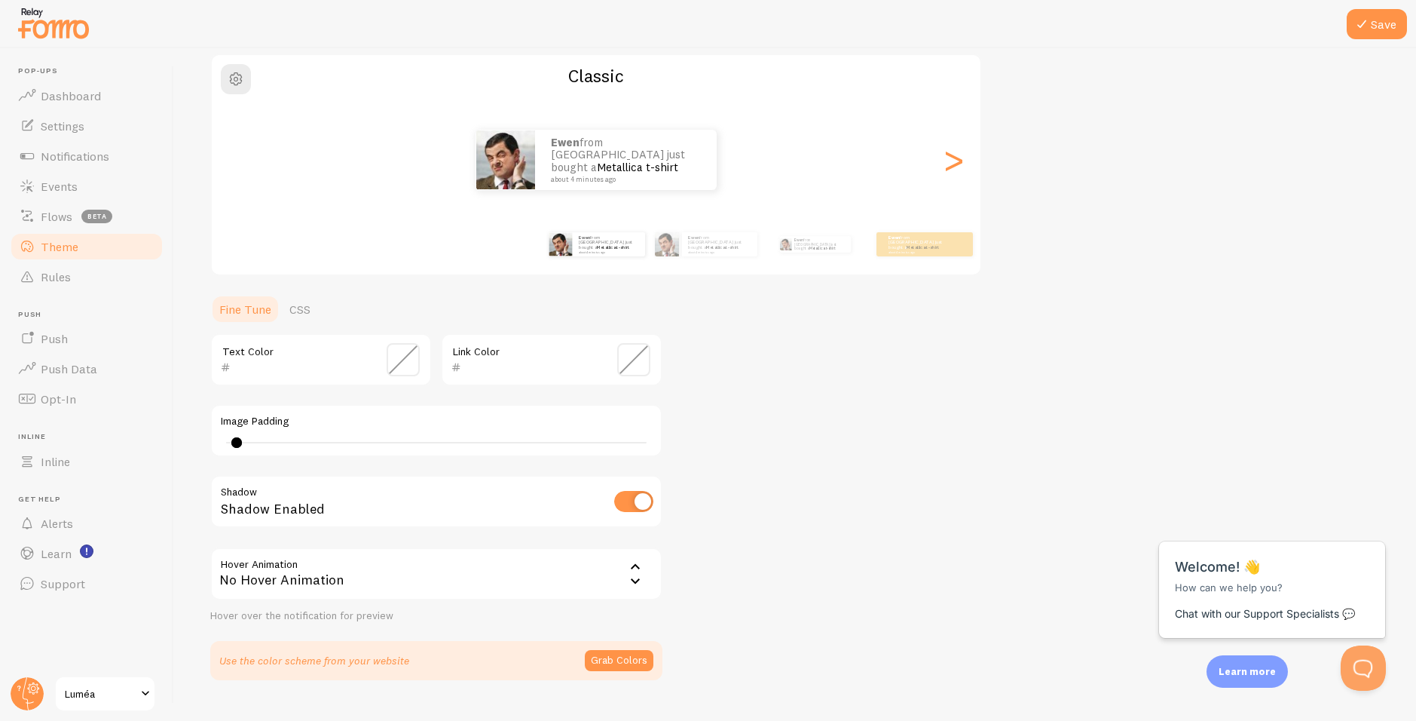
scroll to position [152, 0]
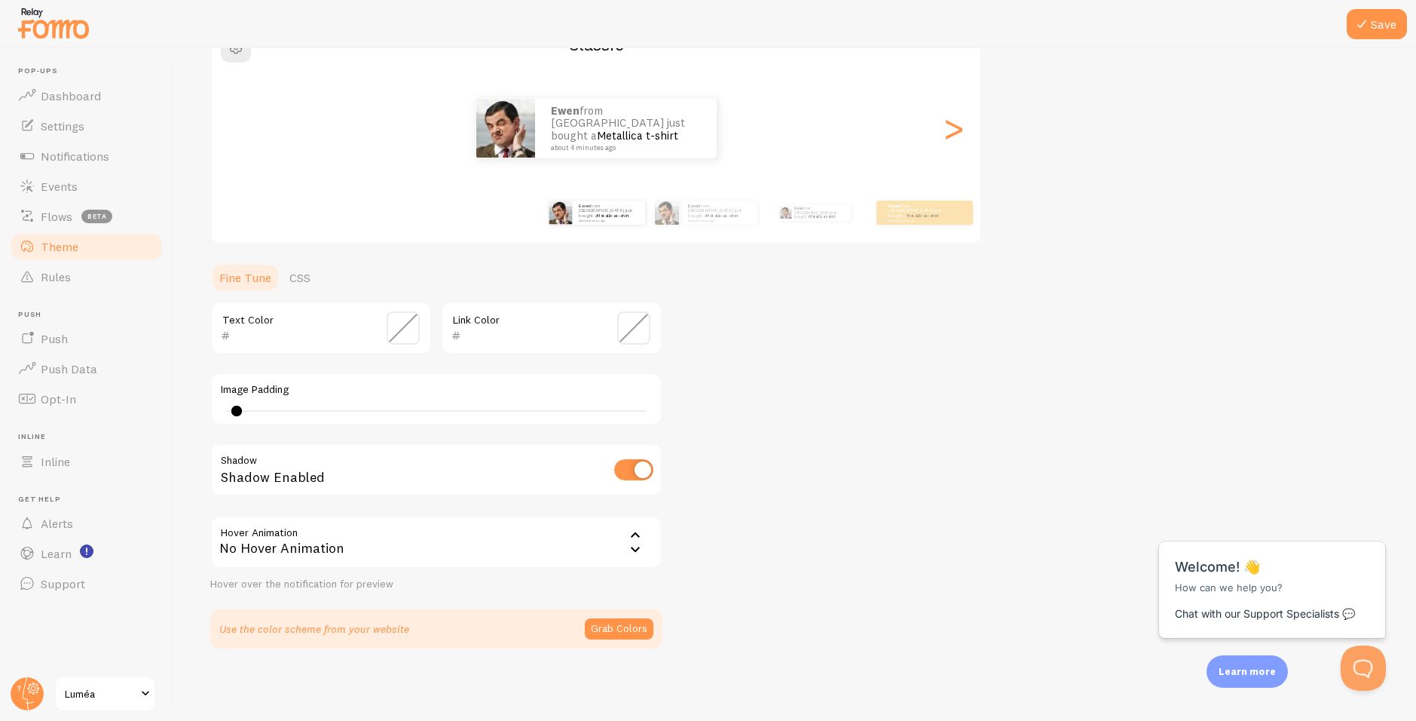
click at [550, 541] on div "No Hover Animation" at bounding box center [436, 542] width 452 height 53
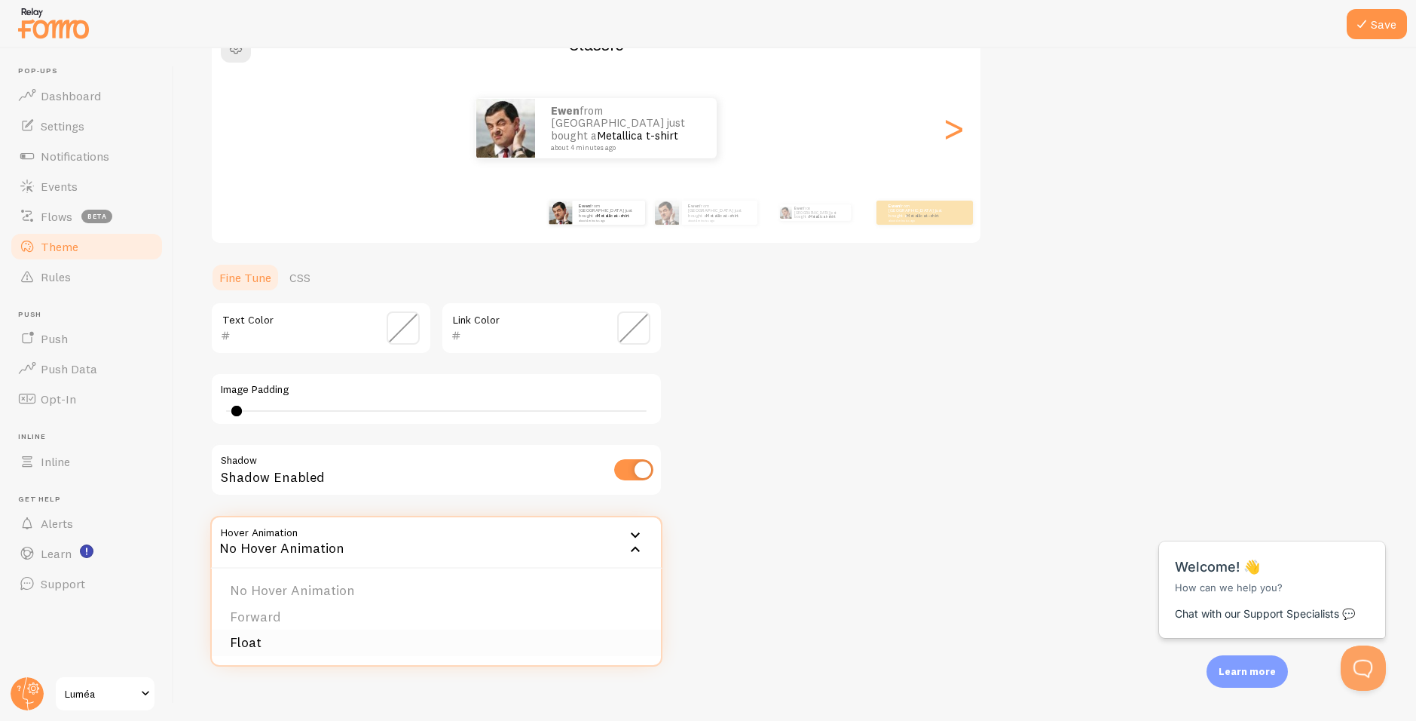
click at [361, 633] on li "Float" at bounding box center [436, 642] width 449 height 26
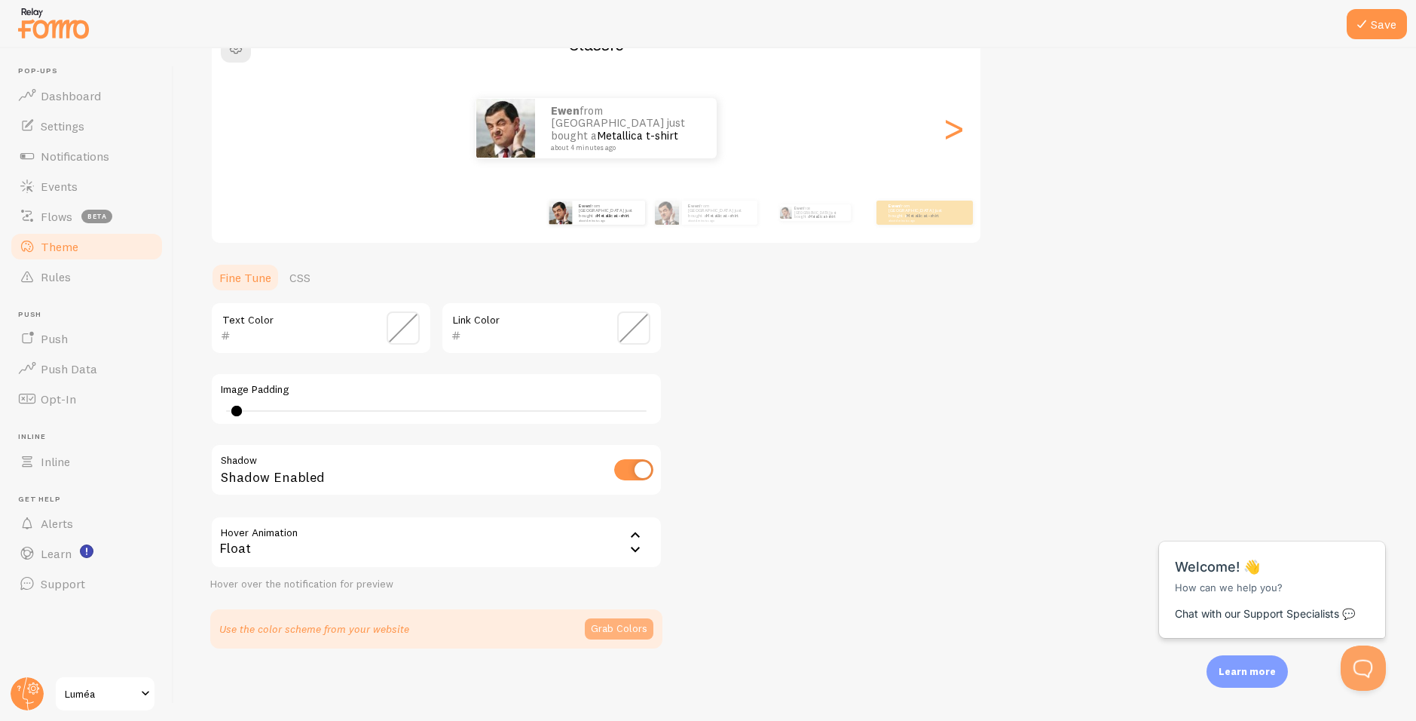
click at [615, 627] on button "Grab Colors" at bounding box center [619, 628] width 69 height 21
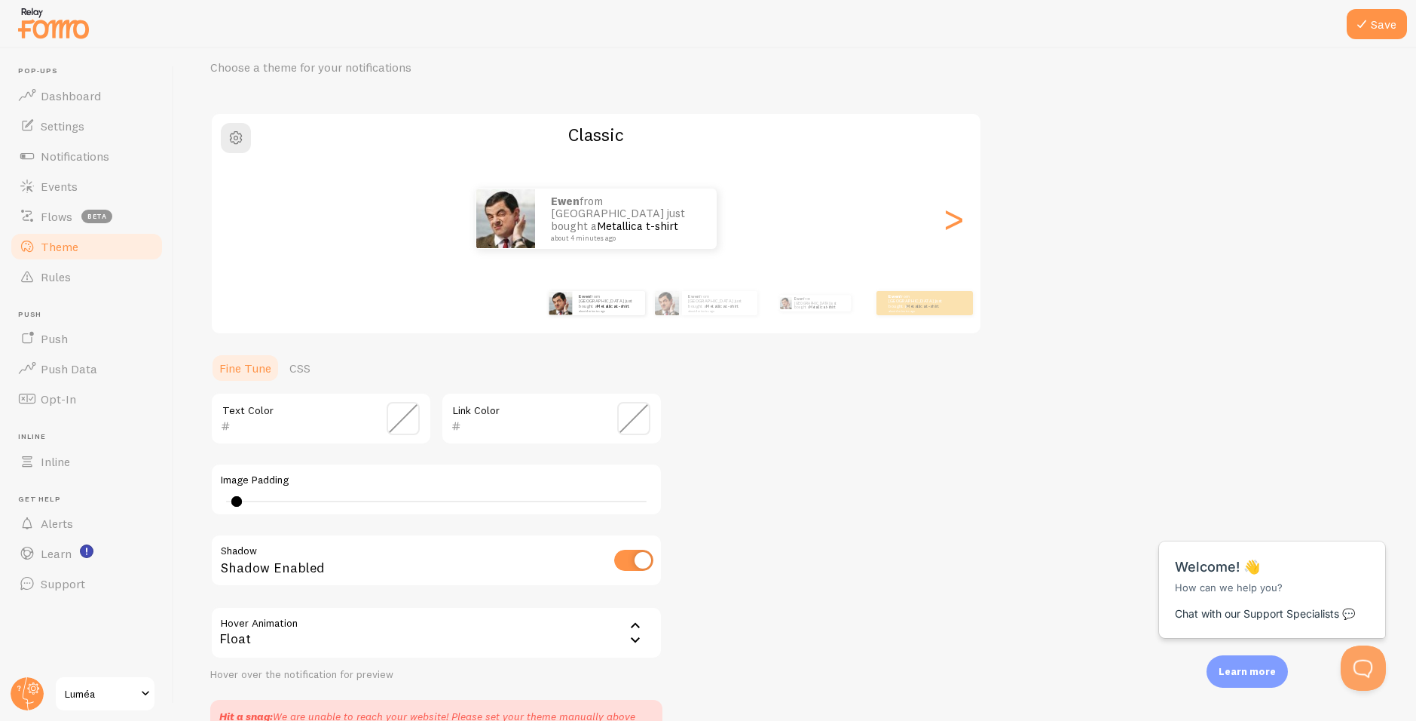
scroll to position [0, 0]
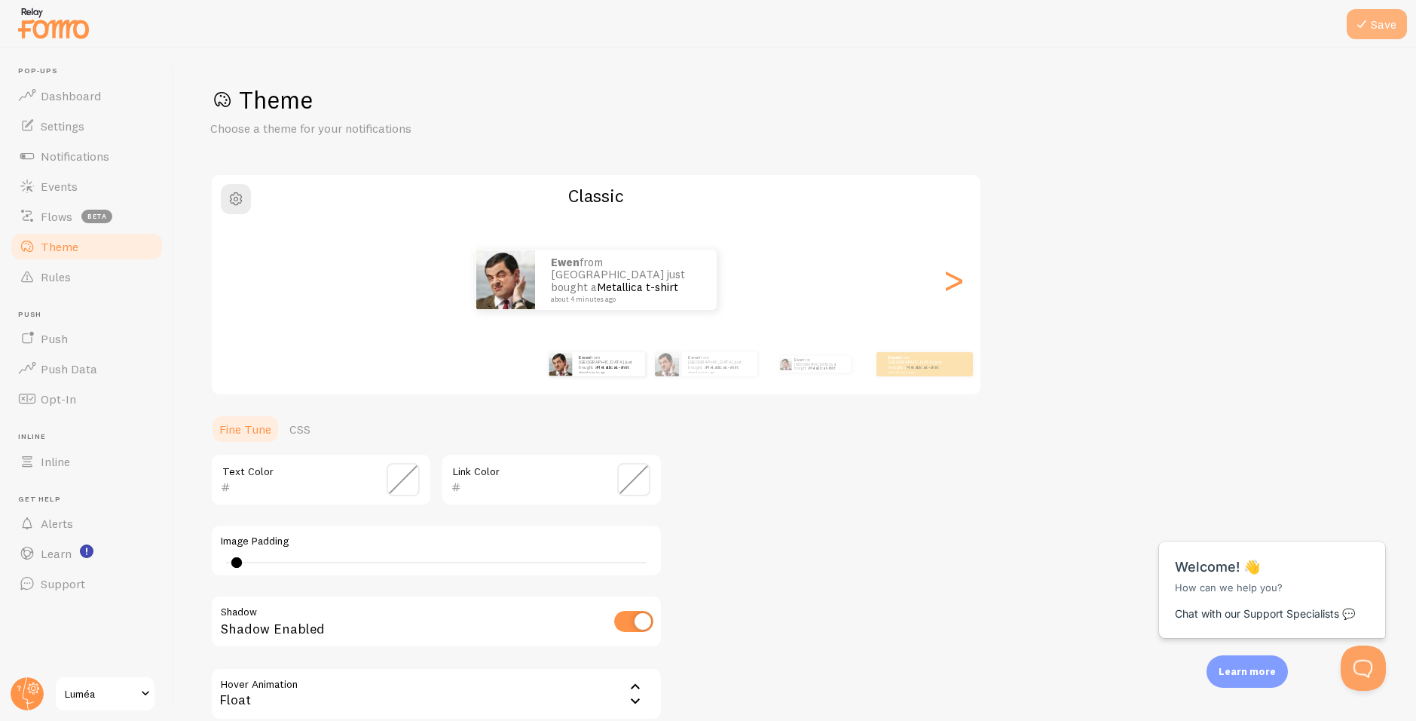
click at [1387, 14] on button "Save" at bounding box center [1377, 24] width 60 height 30
click at [101, 213] on span "beta" at bounding box center [96, 217] width 31 height 14
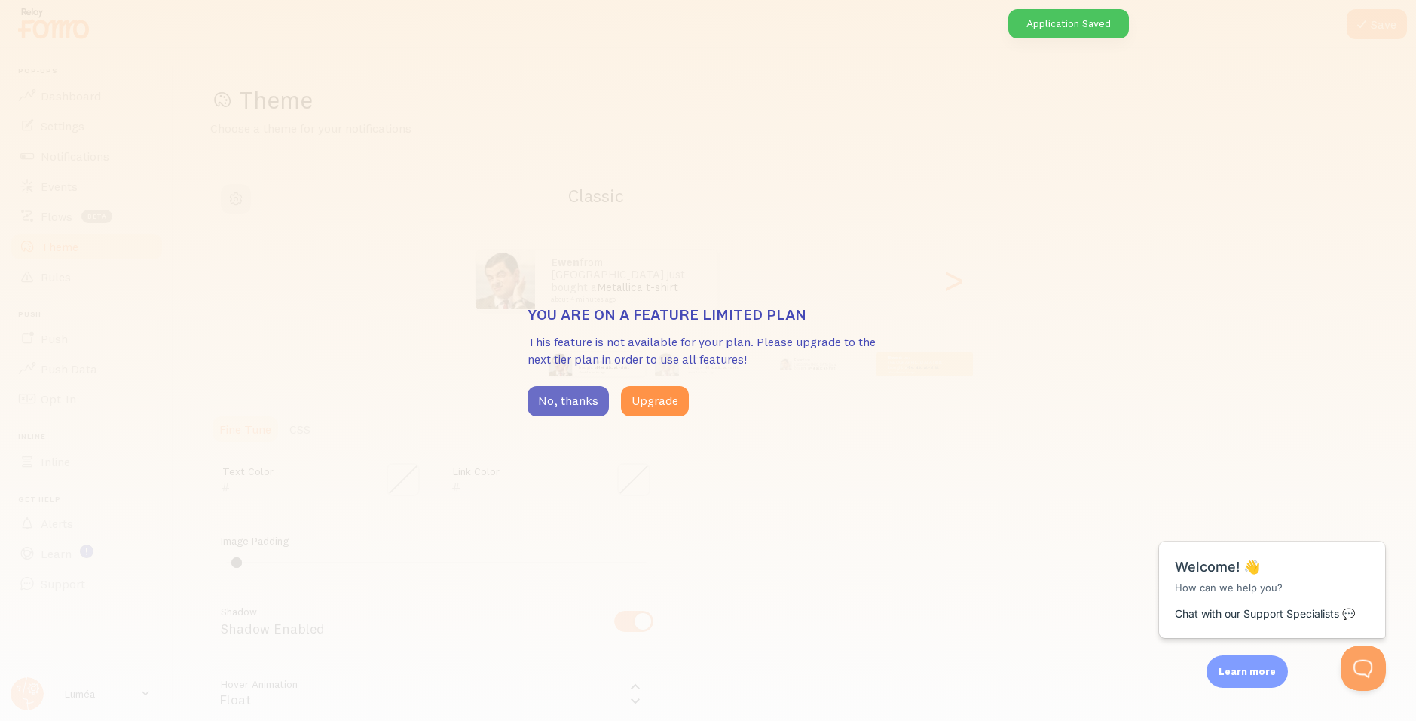
click at [559, 406] on button "No, thanks" at bounding box center [568, 401] width 81 height 30
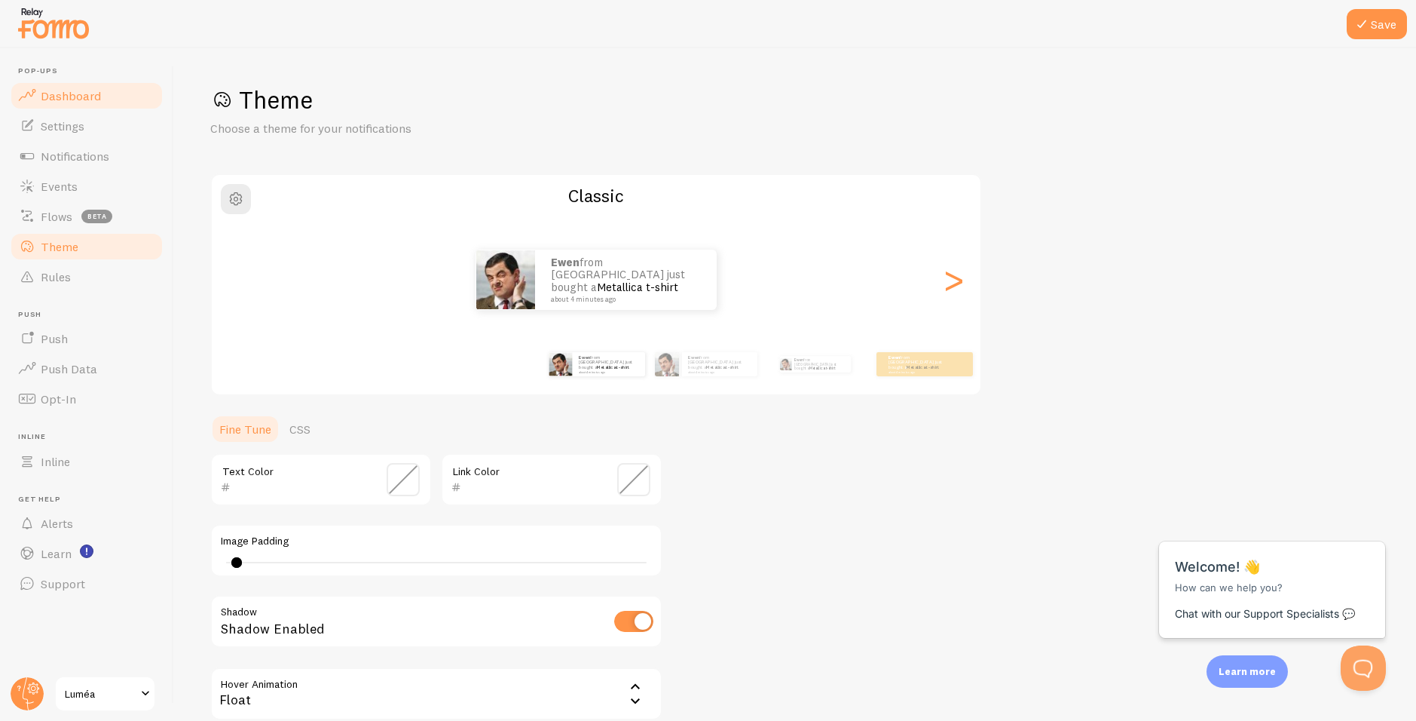
click at [145, 84] on link "Dashboard" at bounding box center [86, 96] width 155 height 30
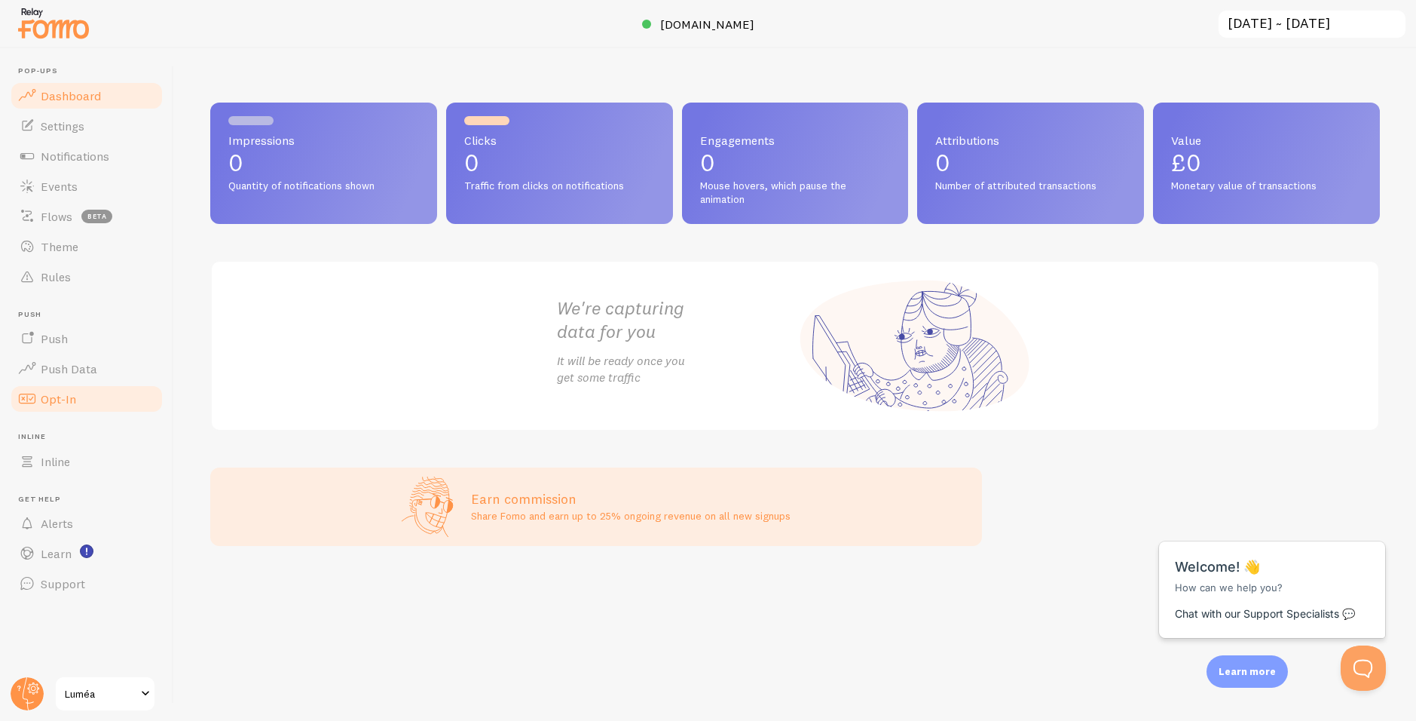
click at [87, 391] on link "Opt-In" at bounding box center [86, 399] width 155 height 30
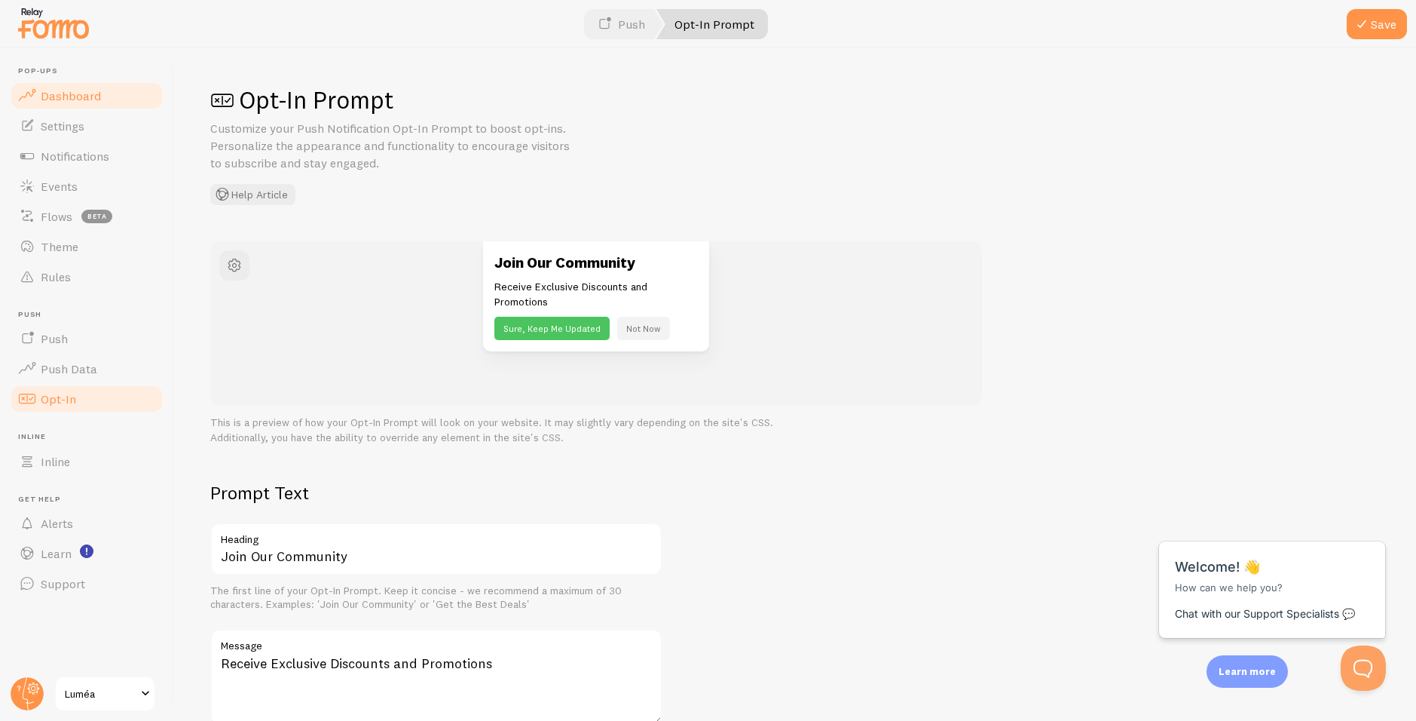
click at [127, 94] on link "Dashboard" at bounding box center [86, 96] width 155 height 30
